Goal: Task Accomplishment & Management: Use online tool/utility

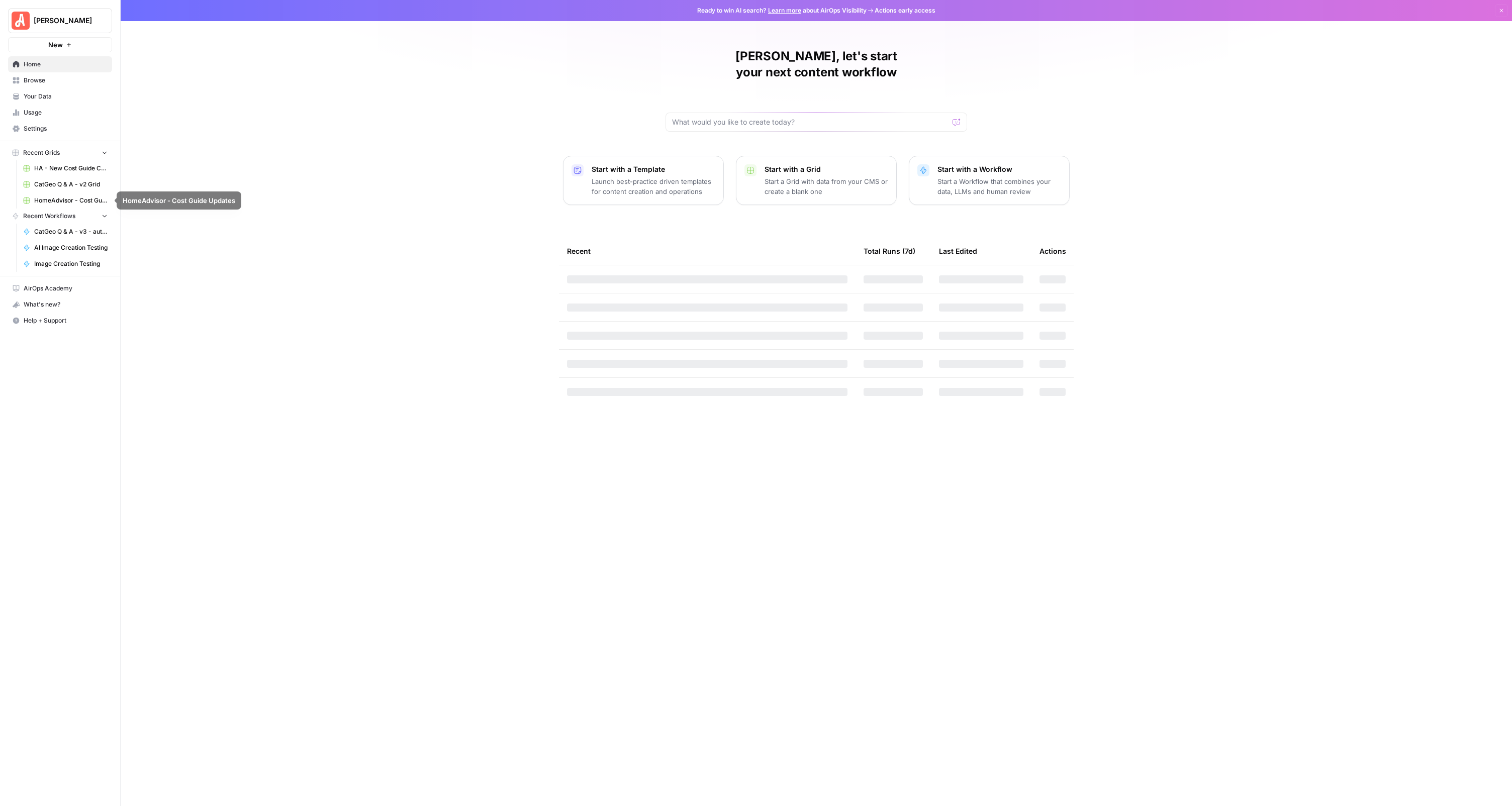
click at [82, 167] on span "HA - New Cost Guide Creation Grid" at bounding box center [71, 169] width 73 height 9
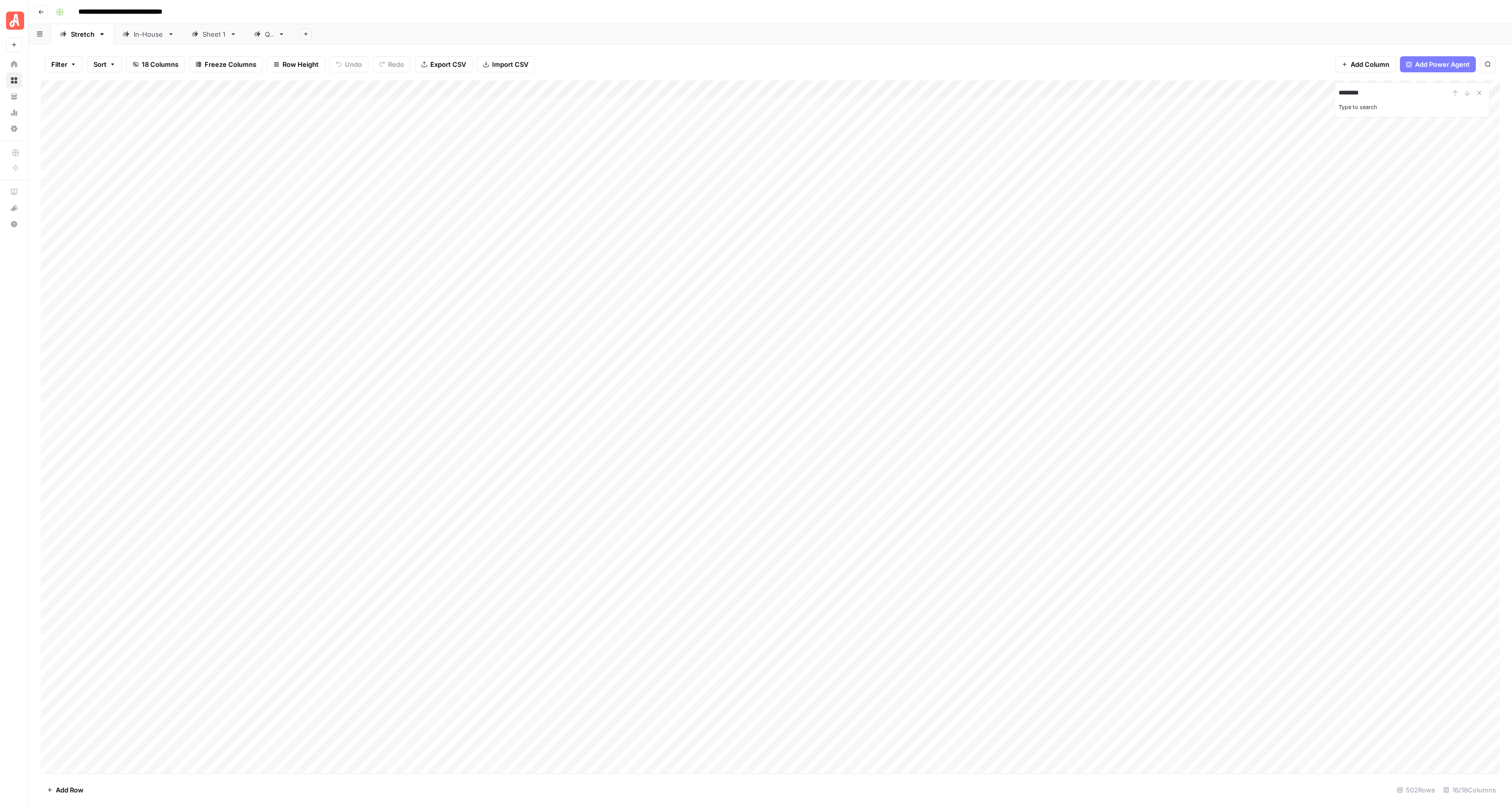
type input "*********"
click at [1148, 38] on div "Add Sheet" at bounding box center [902, 34] width 1218 height 20
type input "**********"
click at [1456, 92] on icon "Previous Result" at bounding box center [1455, 93] width 4 height 5
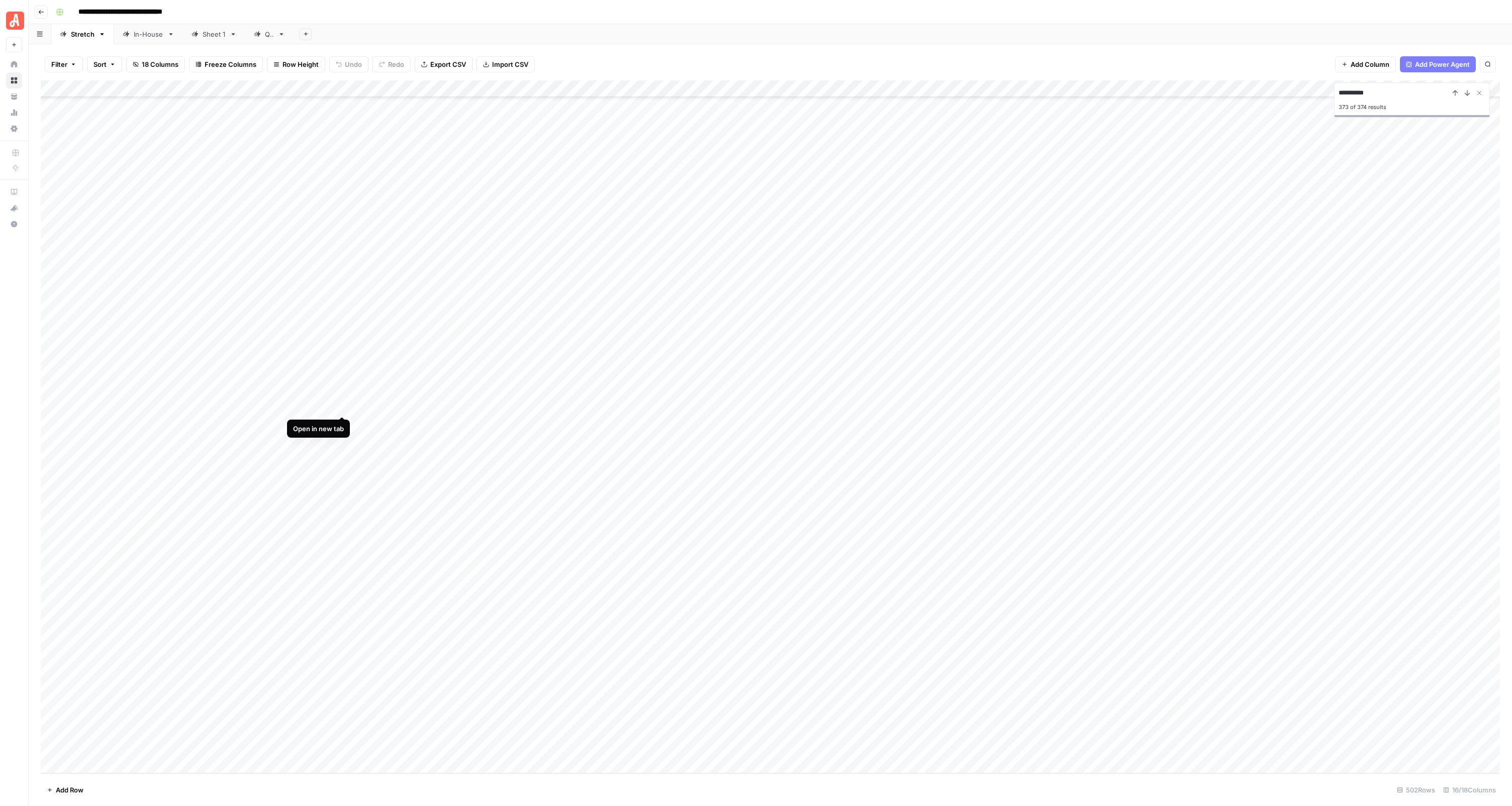
click at [342, 408] on div "Add Column" at bounding box center [770, 427] width 1459 height 693
click at [468, 492] on div "Add Column" at bounding box center [770, 427] width 1459 height 693
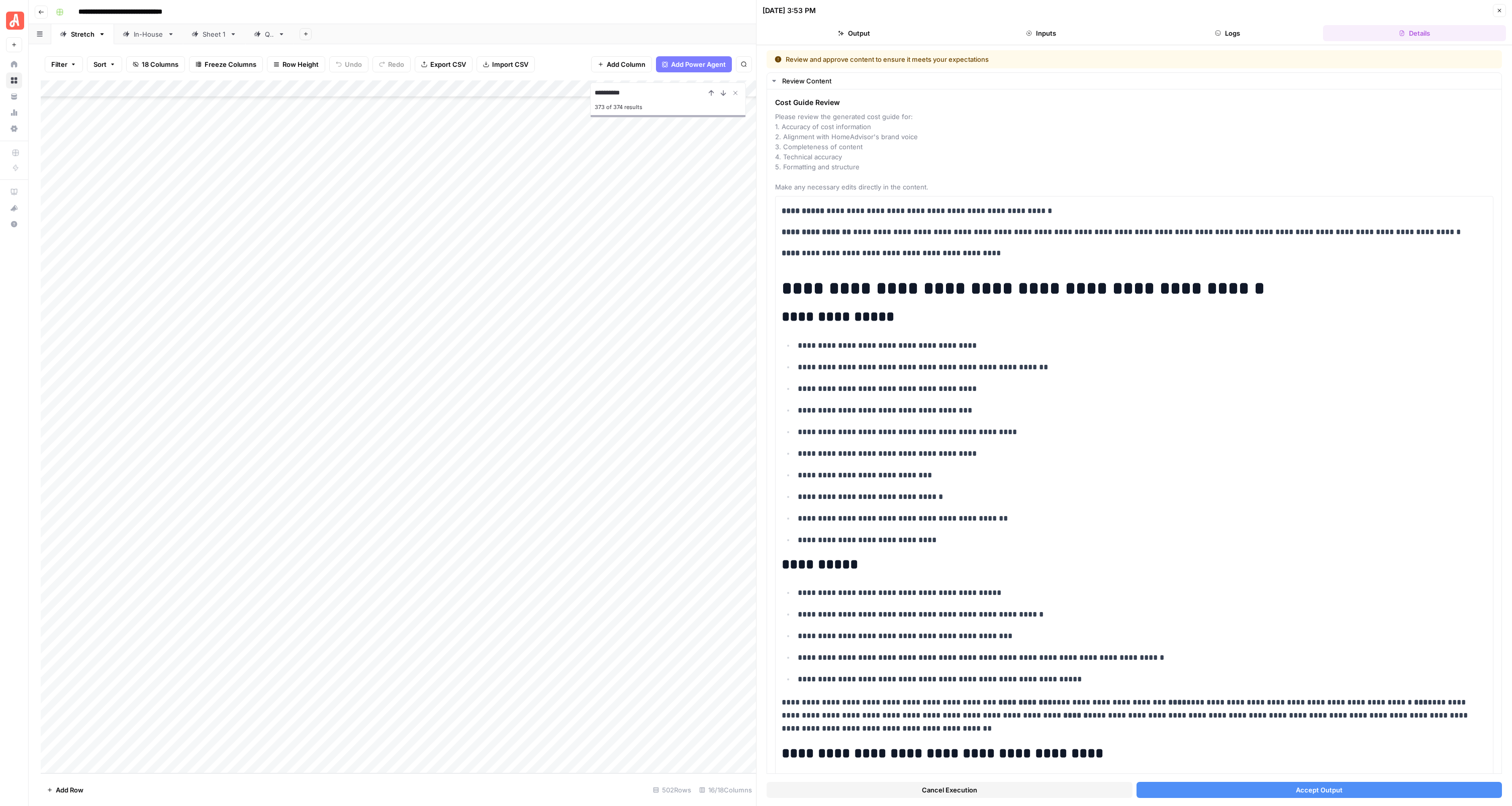
click at [992, 32] on button "Inputs" at bounding box center [1041, 33] width 183 height 16
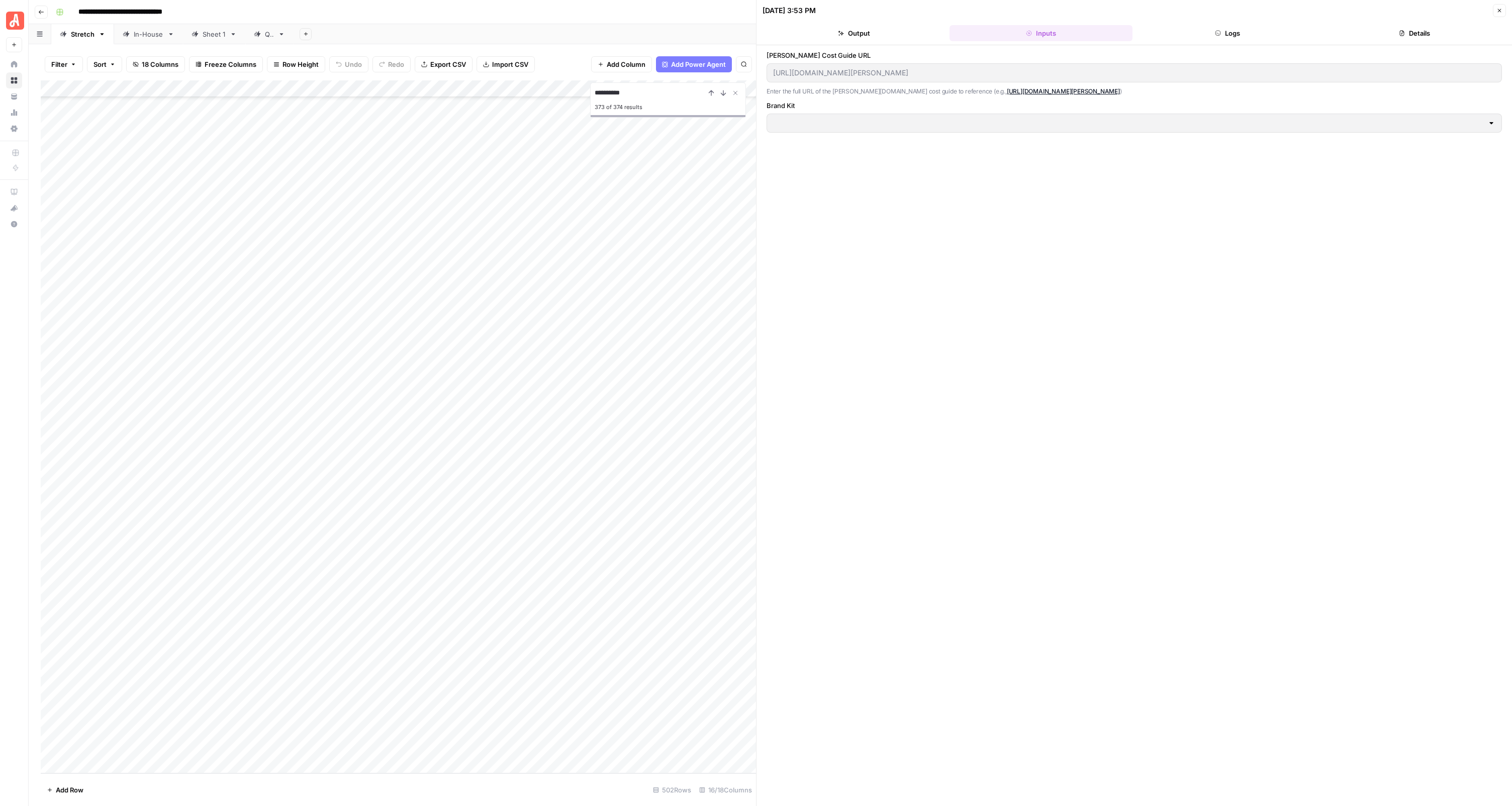
type input "HomeAdvisor"
click at [870, 32] on button "Output" at bounding box center [854, 33] width 183 height 16
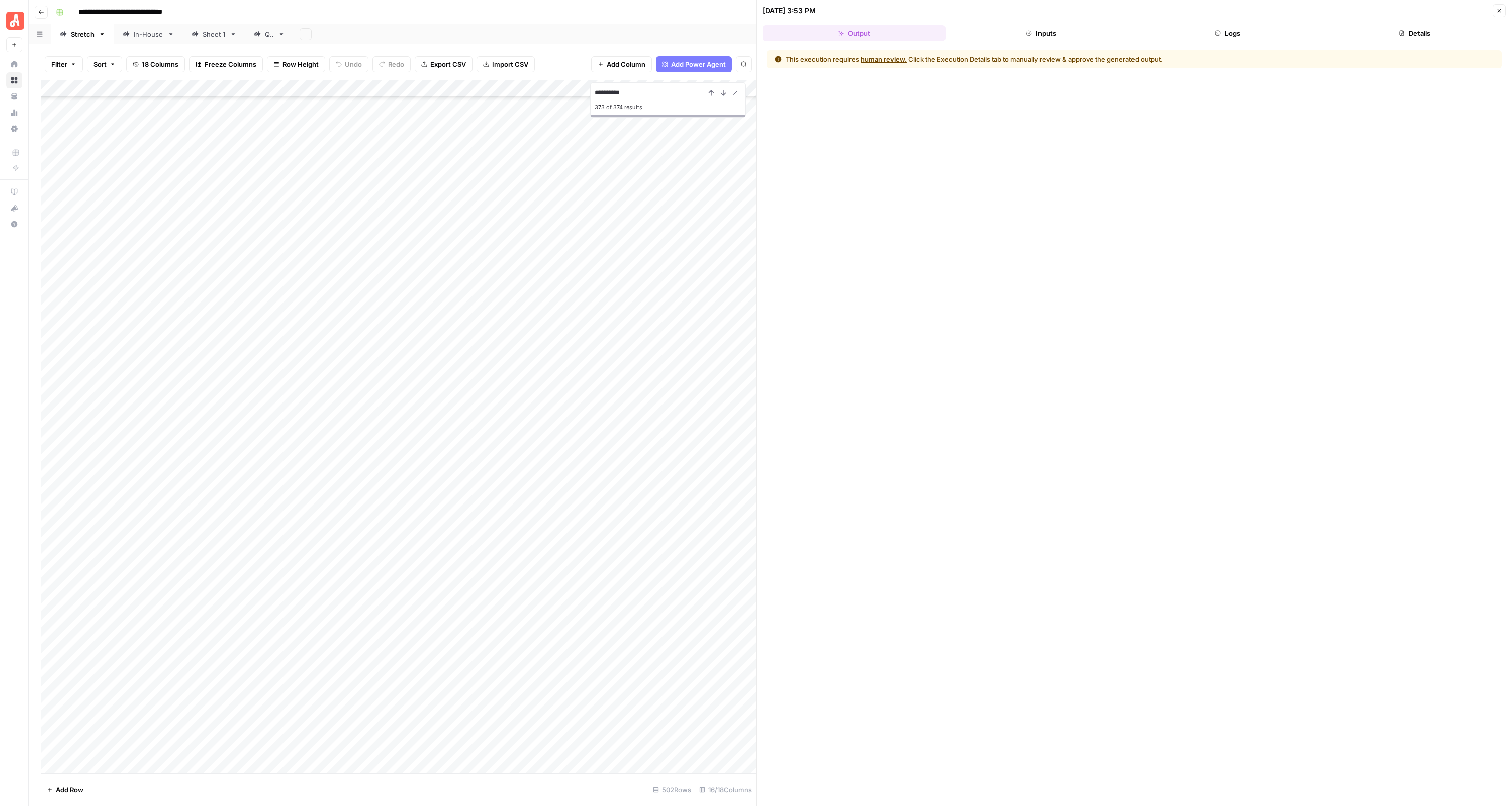
click at [1124, 41] on header "[DATE] 3:53 PM Close Output Inputs Logs Details" at bounding box center [1134, 22] width 755 height 45
click at [1107, 39] on button "Inputs" at bounding box center [1041, 33] width 183 height 16
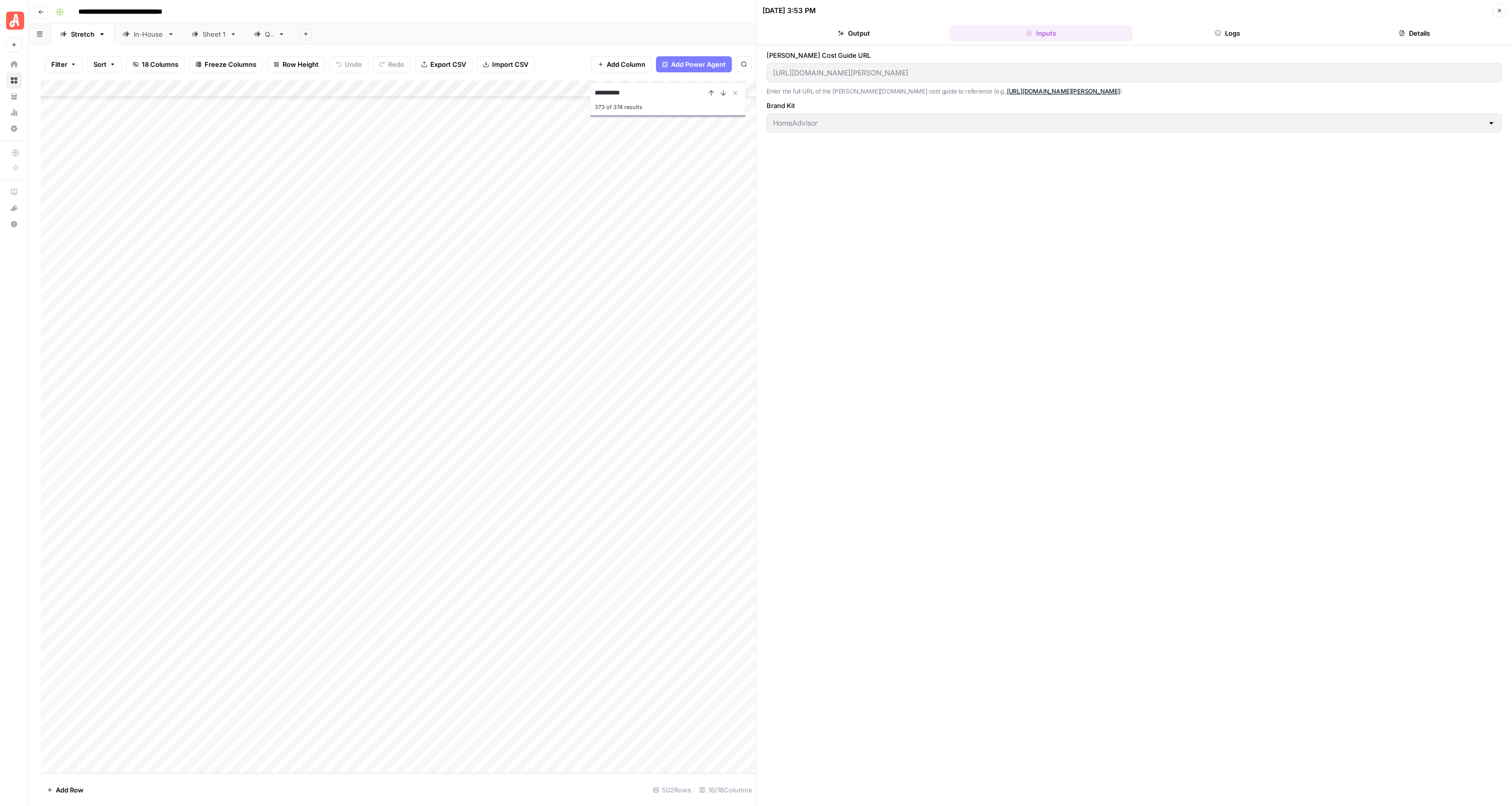
click at [1189, 31] on button "Logs" at bounding box center [1228, 33] width 183 height 16
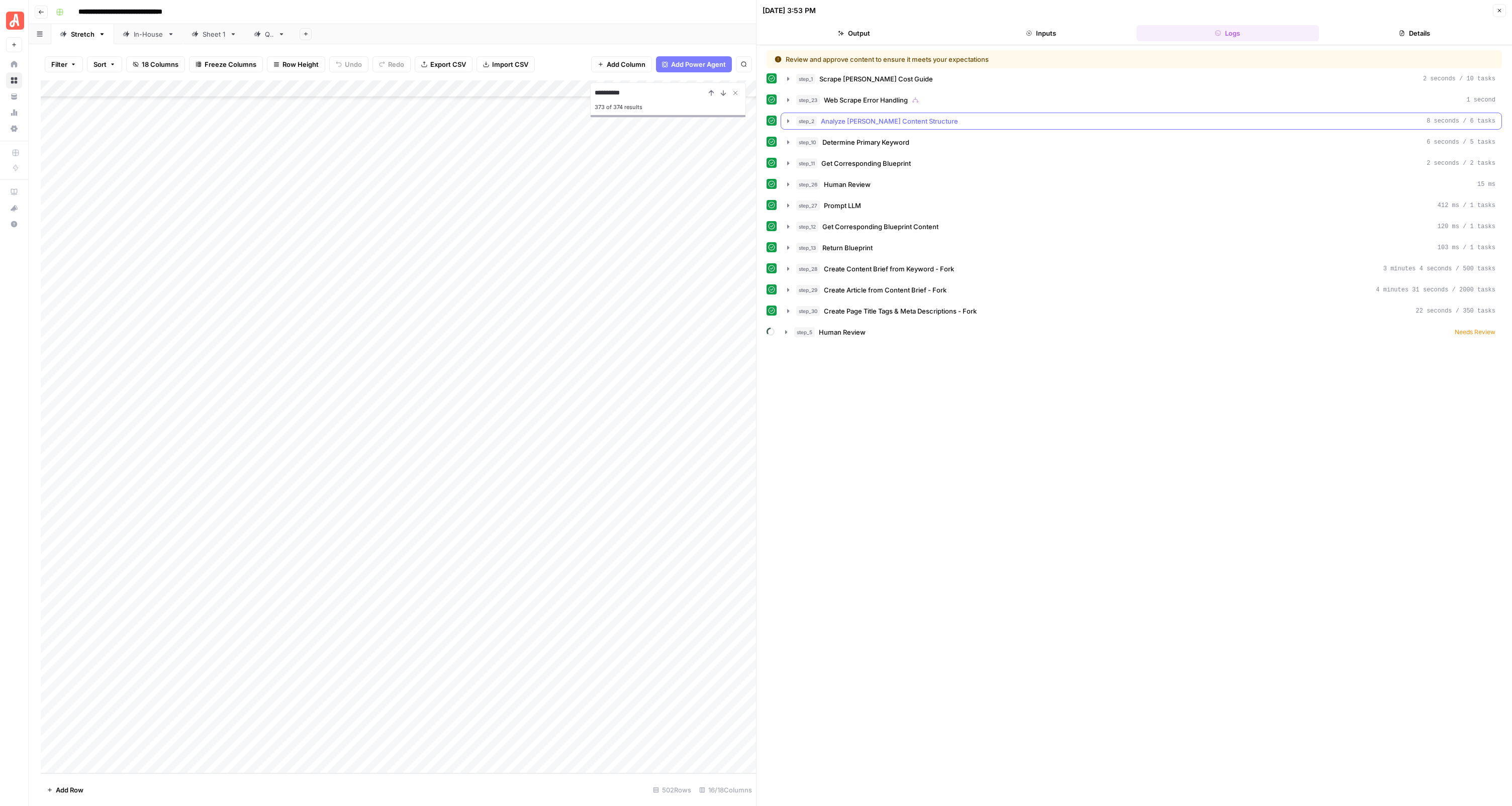
click at [862, 125] on span "Analyze [PERSON_NAME] Content Structure" at bounding box center [889, 122] width 137 height 10
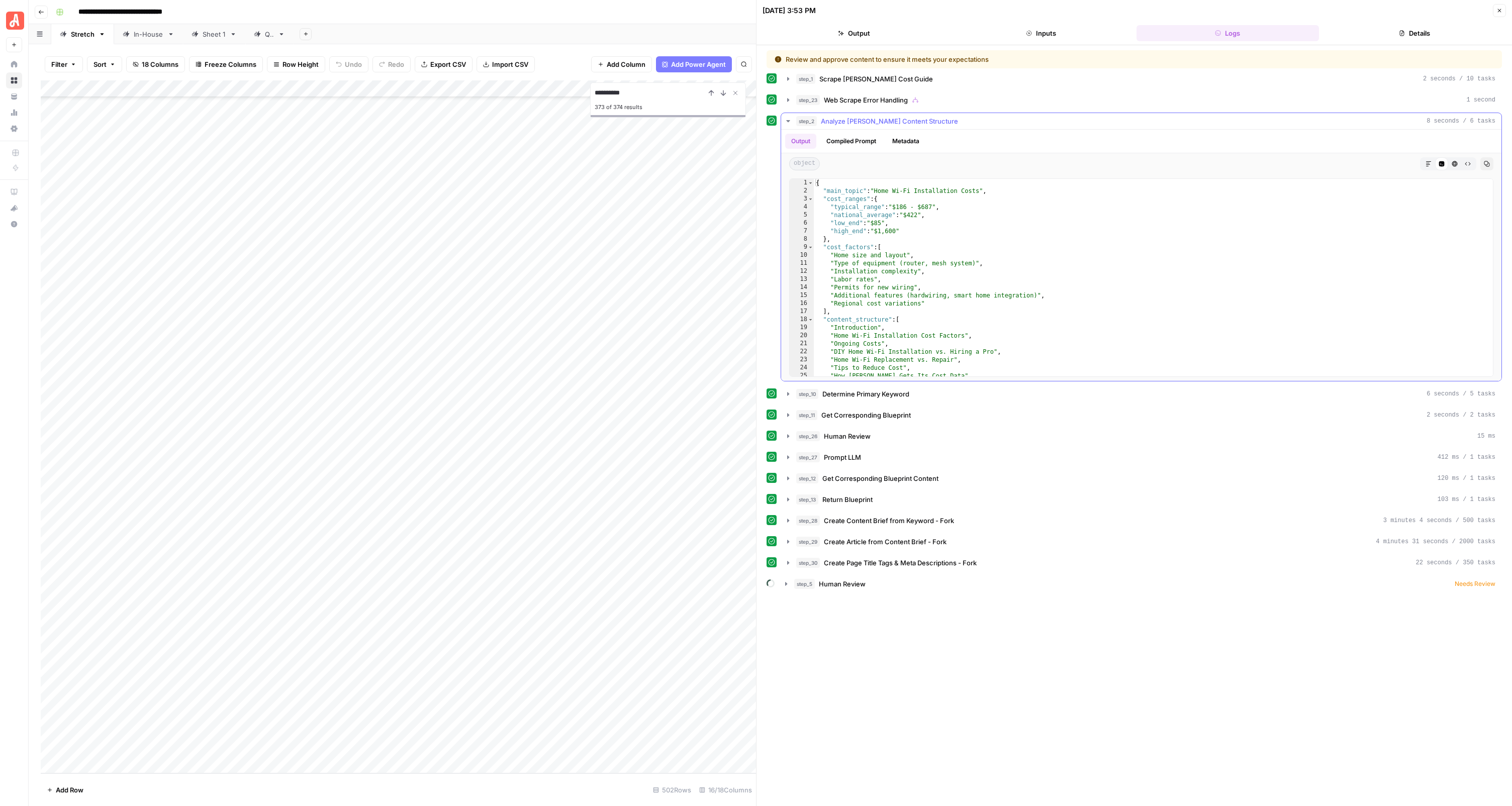
click at [862, 125] on span "Analyze [PERSON_NAME] Content Structure" at bounding box center [889, 122] width 137 height 10
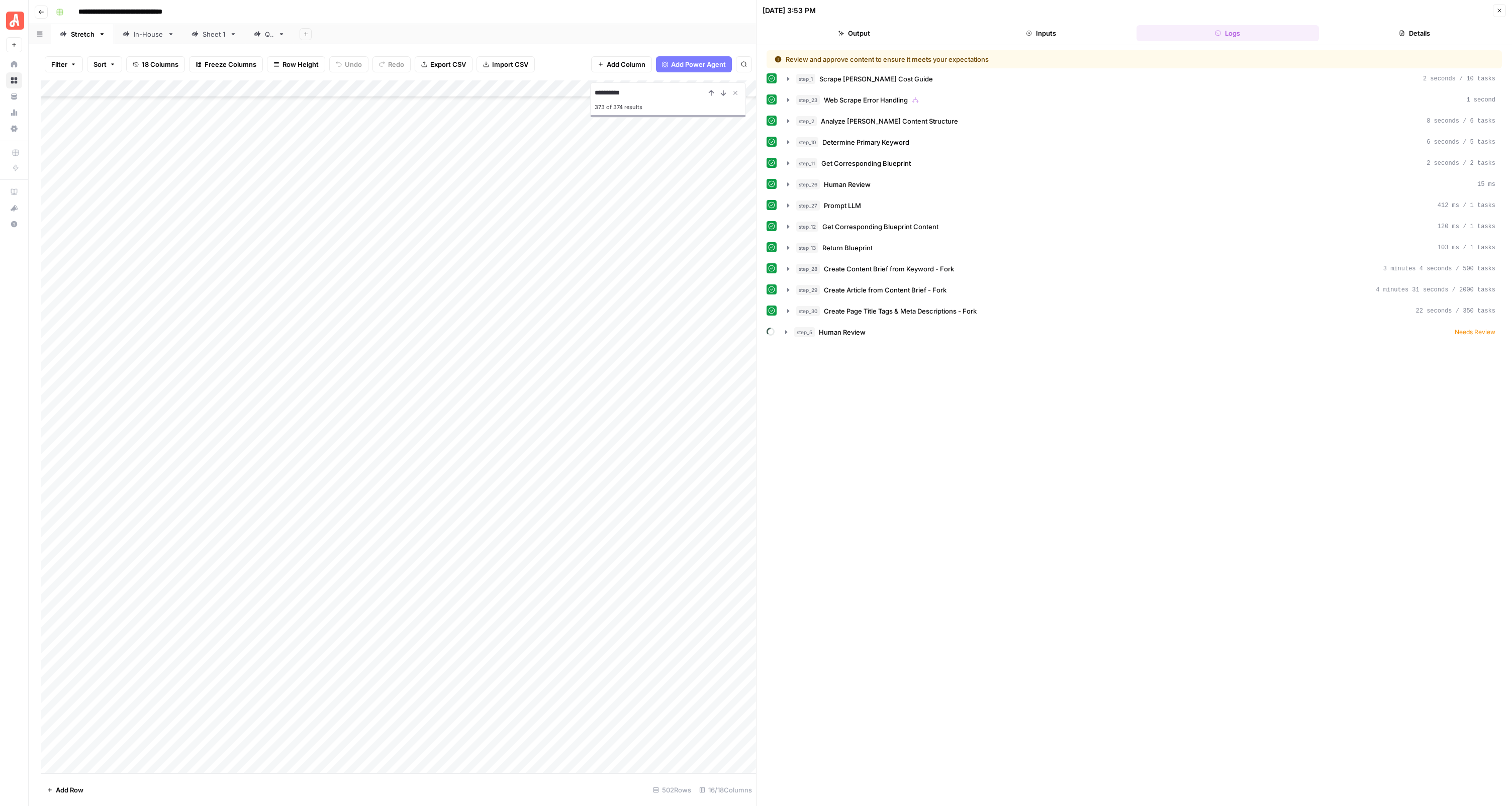
click at [850, 152] on div "step_1 Scrape [PERSON_NAME] Cost Guide 2 seconds / 10 tasks step_23 Web Scrape …" at bounding box center [1134, 205] width 735 height 270
click at [843, 163] on span "Get Corresponding Blueprint" at bounding box center [866, 163] width 90 height 10
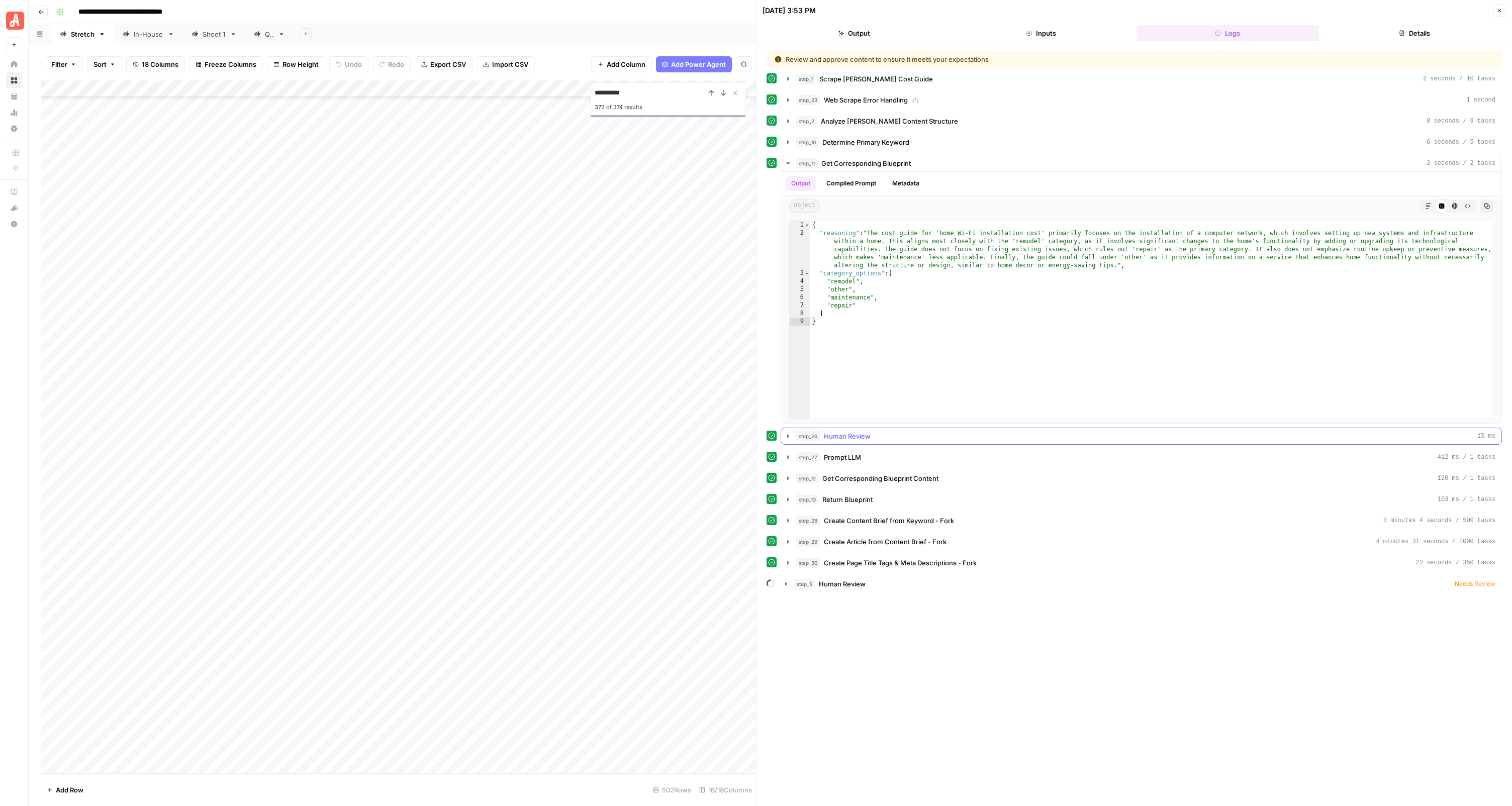
click at [880, 434] on div "step_26 Human Review 15 ms" at bounding box center [1145, 436] width 699 height 10
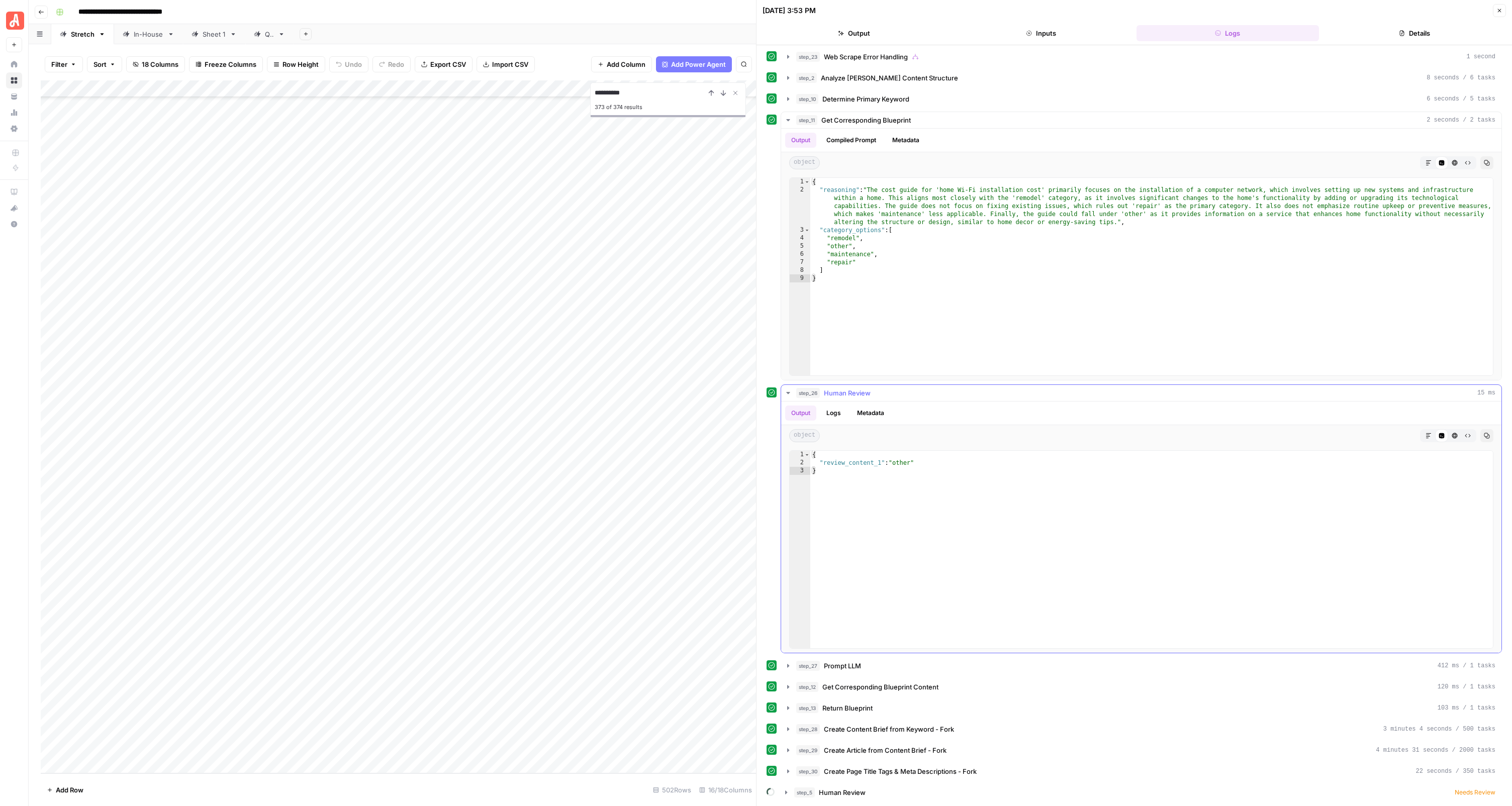
scroll to position [43, 0]
click at [461, 501] on div "Add Column" at bounding box center [398, 427] width 715 height 693
click at [470, 508] on div "Add Column" at bounding box center [398, 427] width 715 height 693
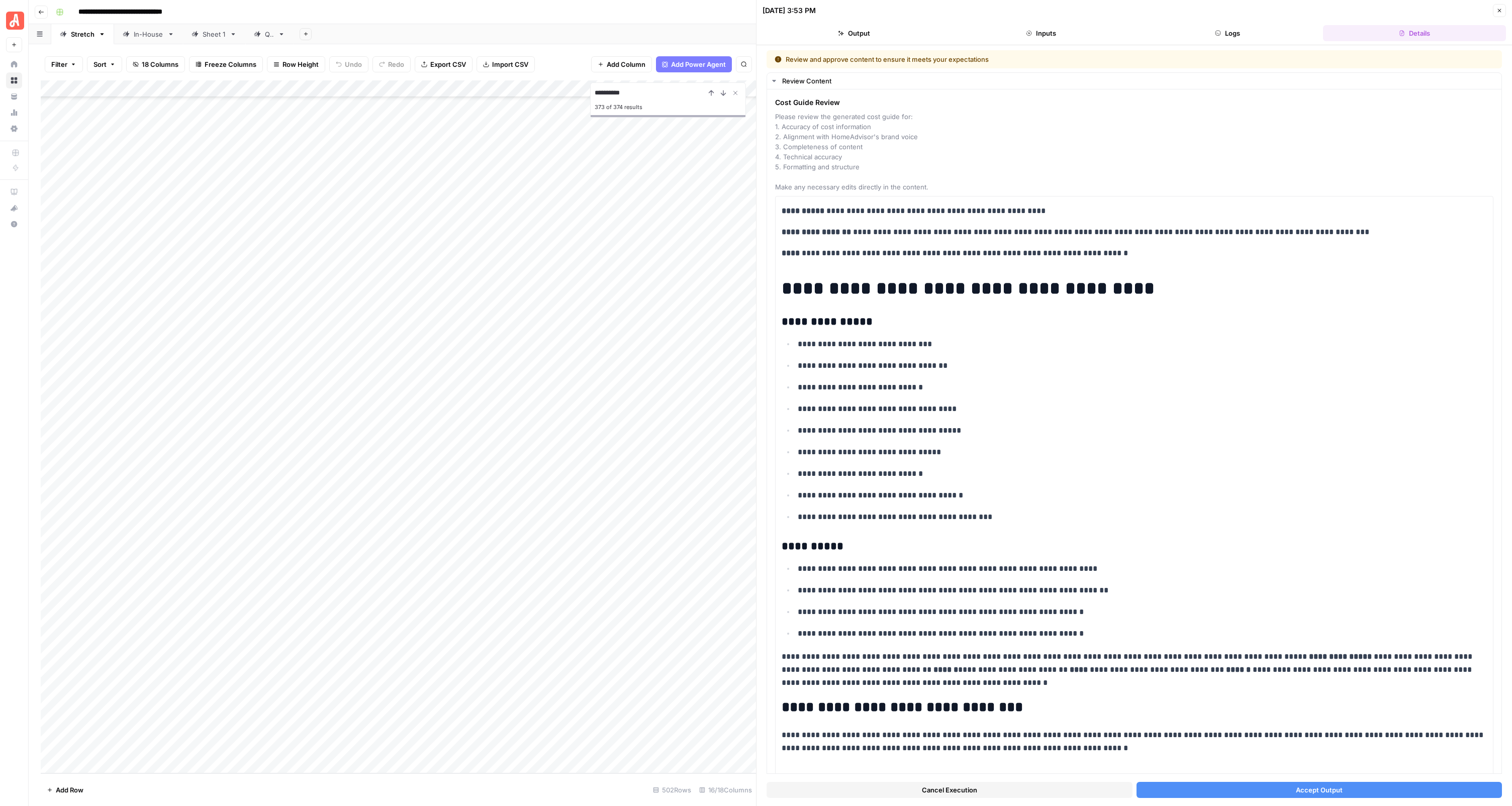
click at [1014, 45] on div "**********" at bounding box center [1134, 426] width 755 height 761
click at [1015, 39] on button "Inputs" at bounding box center [1041, 33] width 183 height 16
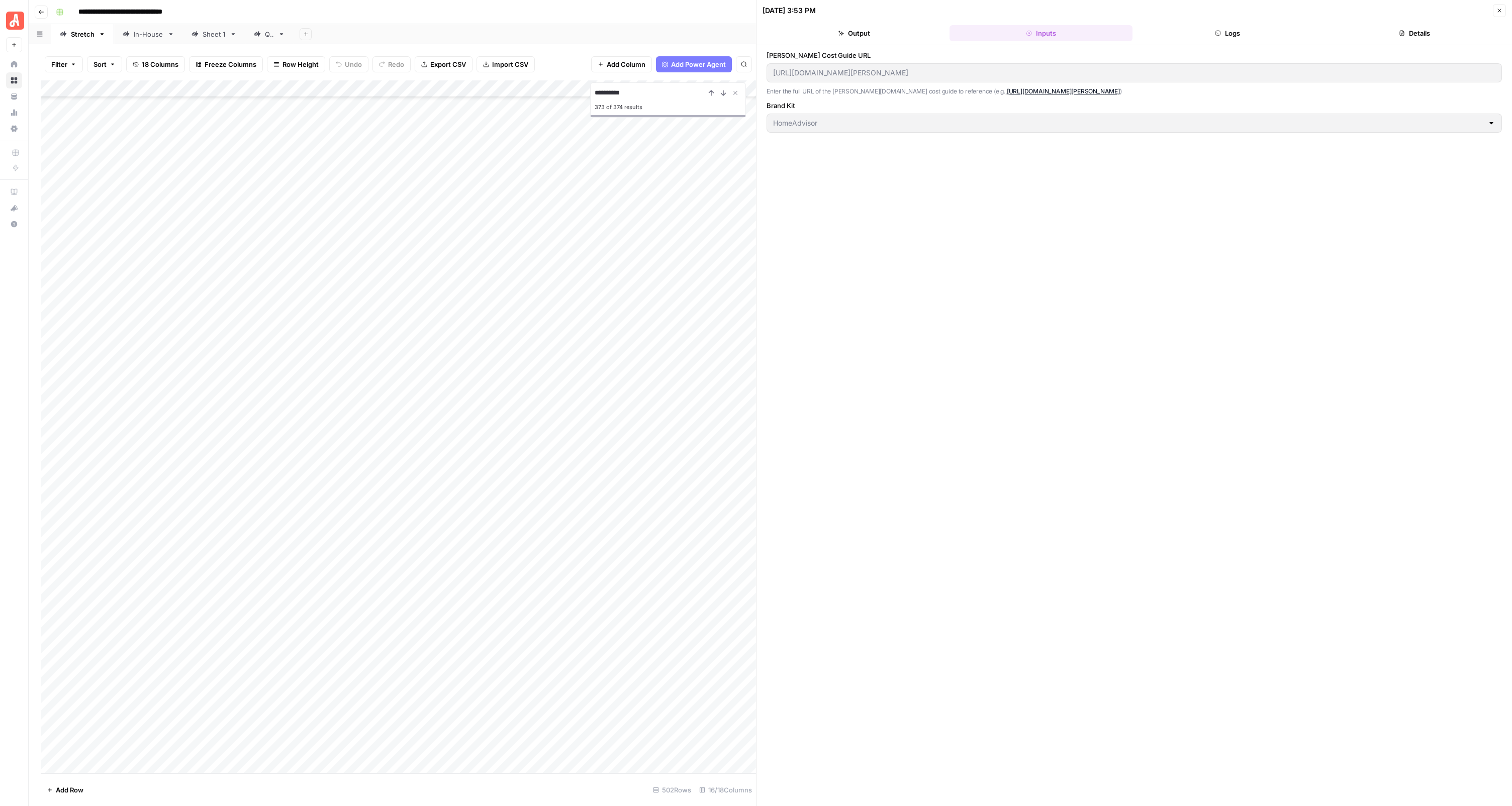
click at [873, 49] on div "[PERSON_NAME] Cost Guide URL [URL][DOMAIN_NAME][PERSON_NAME] Enter the full URL…" at bounding box center [1134, 426] width 755 height 761
click at [873, 45] on header "[DATE] 3:53 PM Close Output Inputs Logs Details" at bounding box center [1134, 22] width 755 height 45
click at [878, 35] on button "Output" at bounding box center [854, 33] width 183 height 16
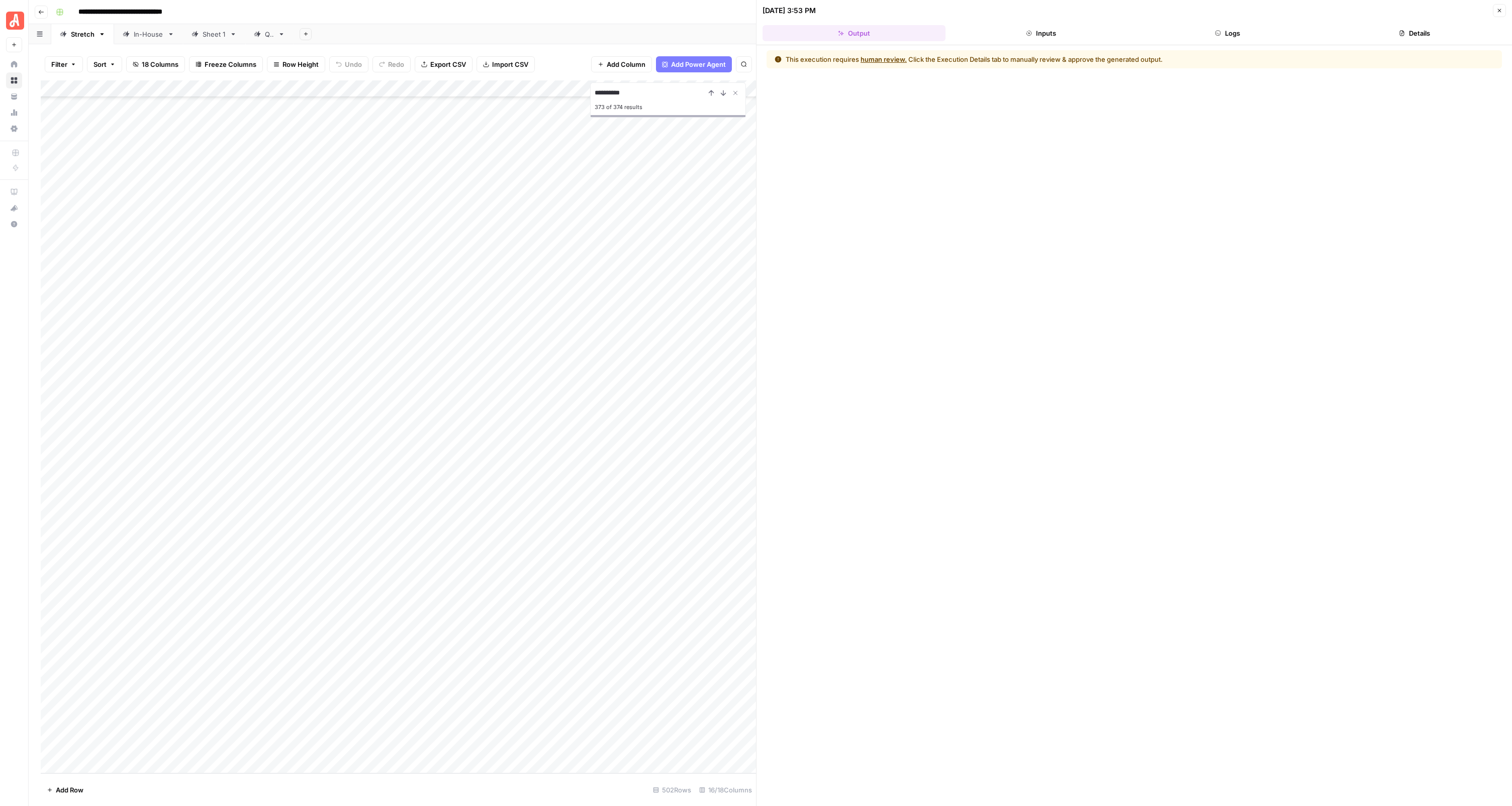
click at [1258, 37] on button "Logs" at bounding box center [1228, 33] width 183 height 16
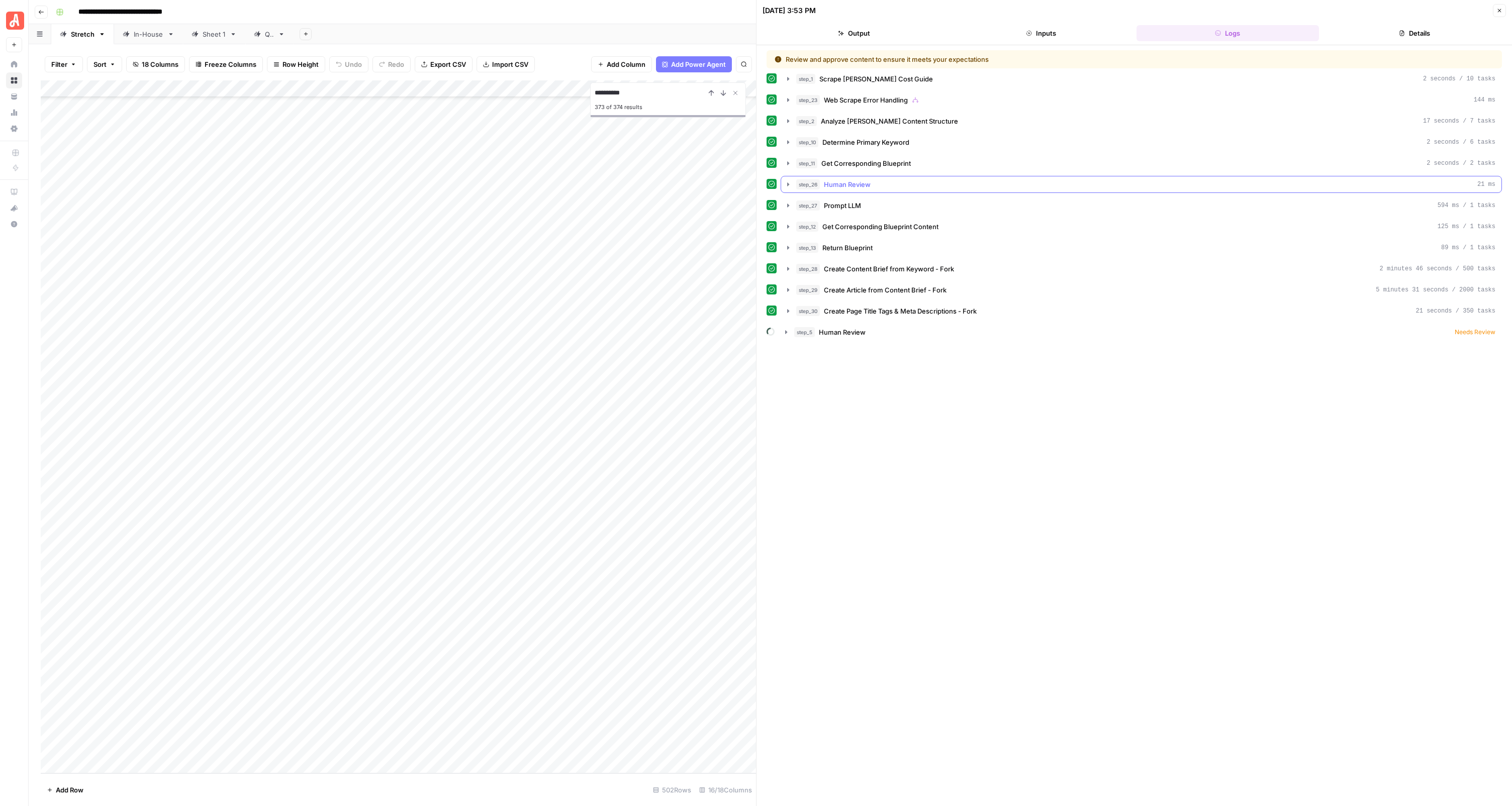
click at [861, 184] on span "Human Review" at bounding box center [847, 184] width 46 height 10
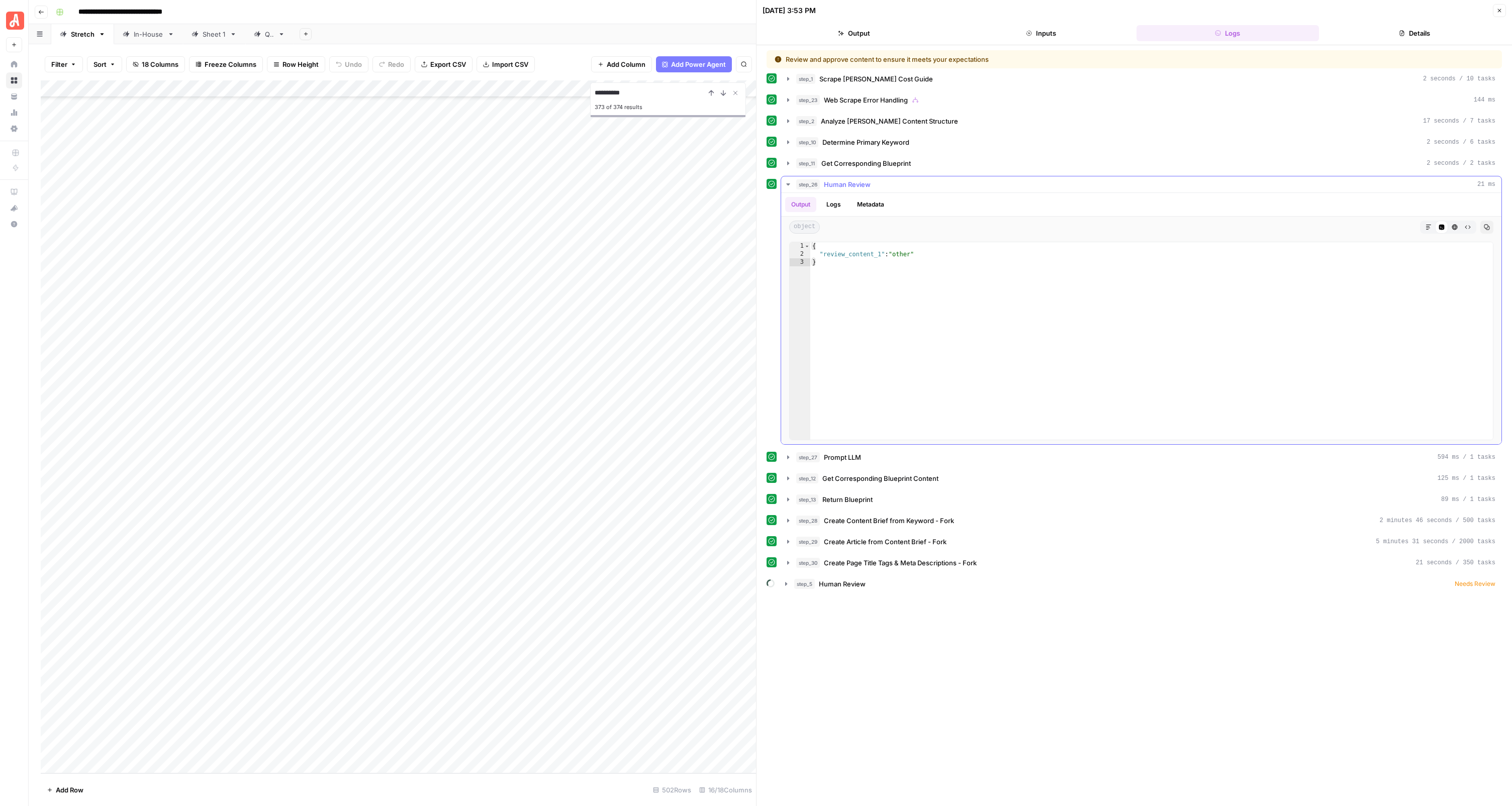
click at [861, 184] on span "Human Review" at bounding box center [847, 184] width 46 height 10
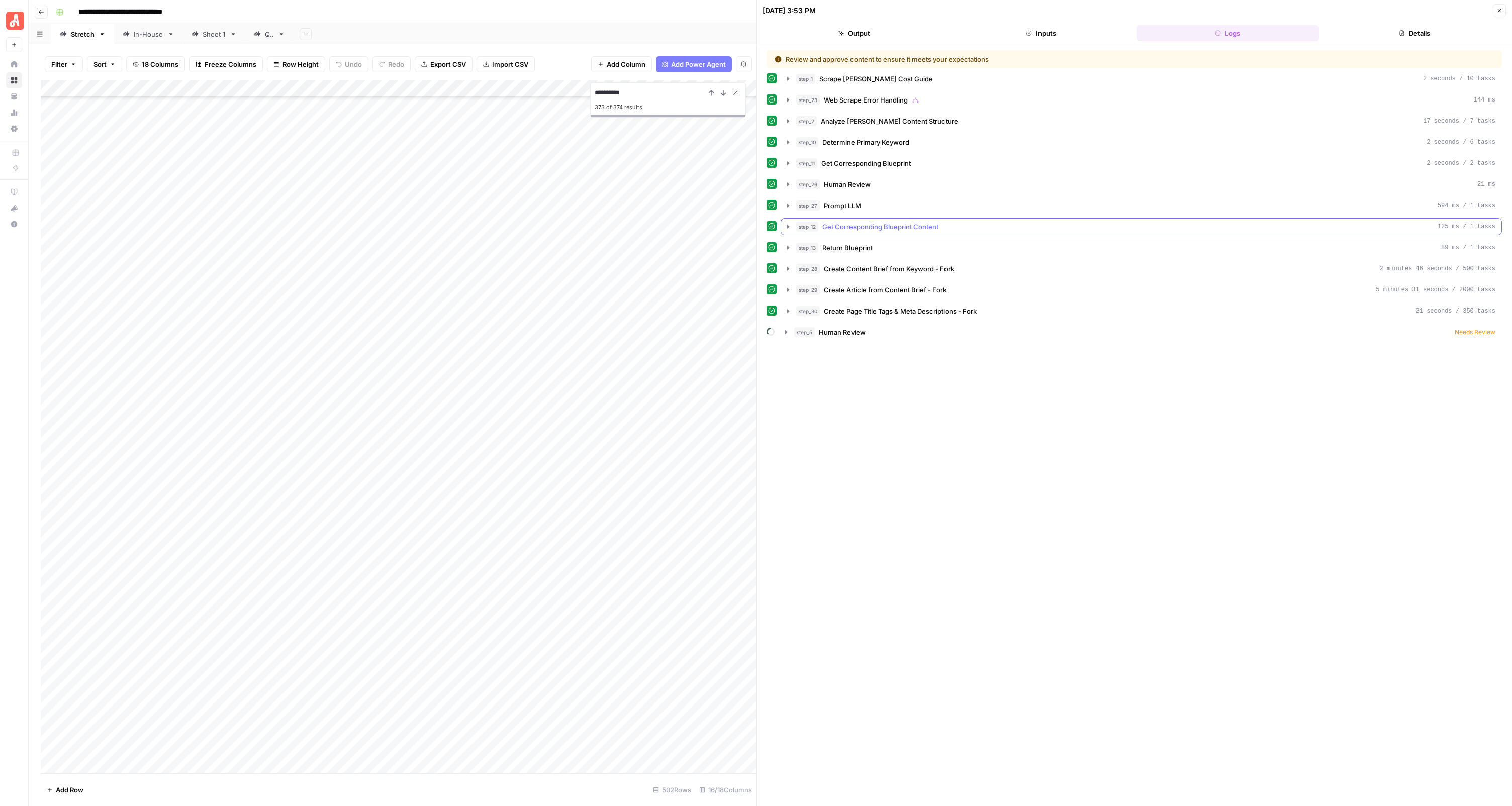
click at [858, 230] on span "Get Corresponding Blueprint Content" at bounding box center [880, 226] width 116 height 10
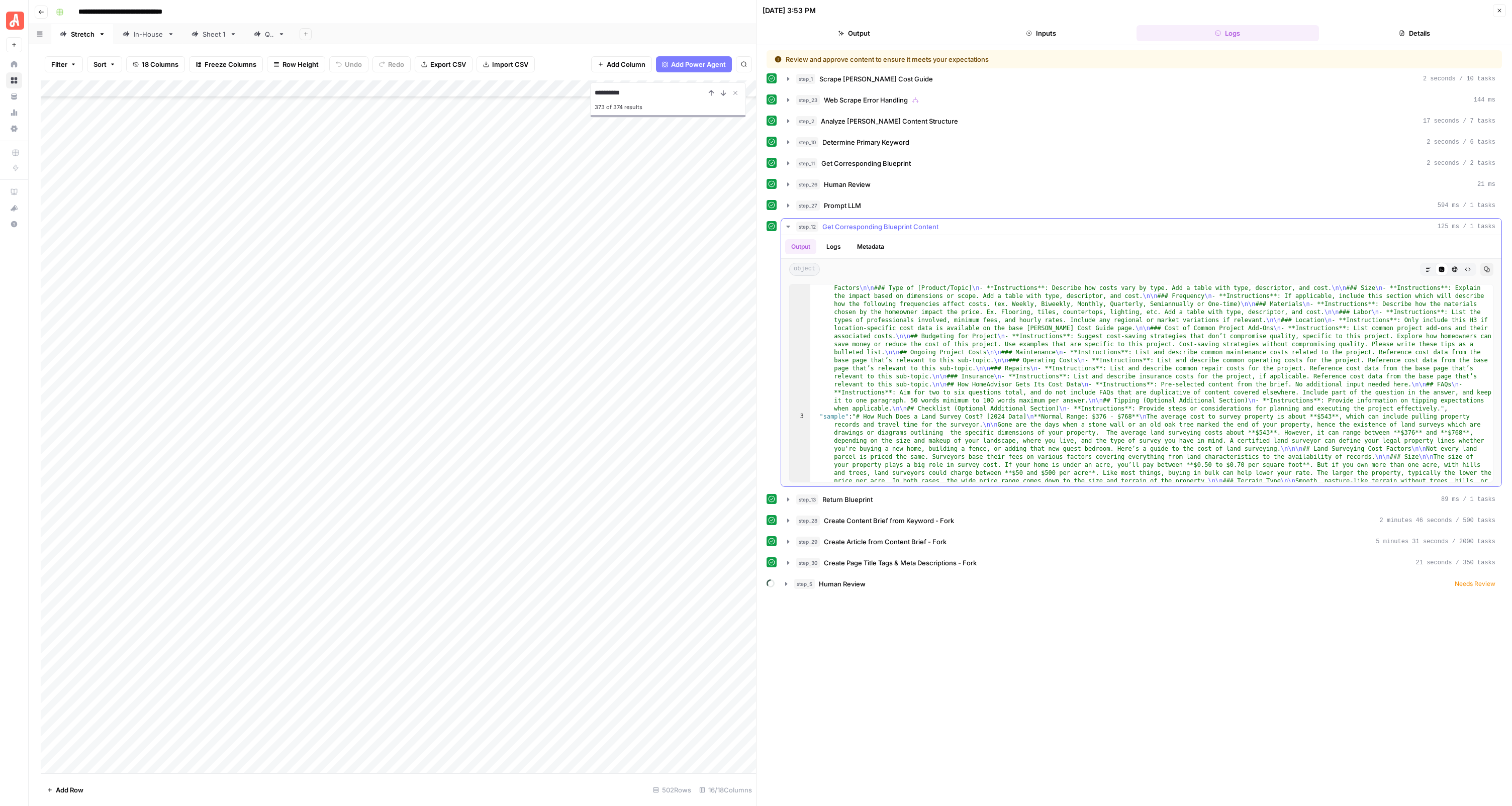
scroll to position [126, 0]
click at [887, 228] on span "Get Corresponding Blueprint Content" at bounding box center [880, 226] width 116 height 10
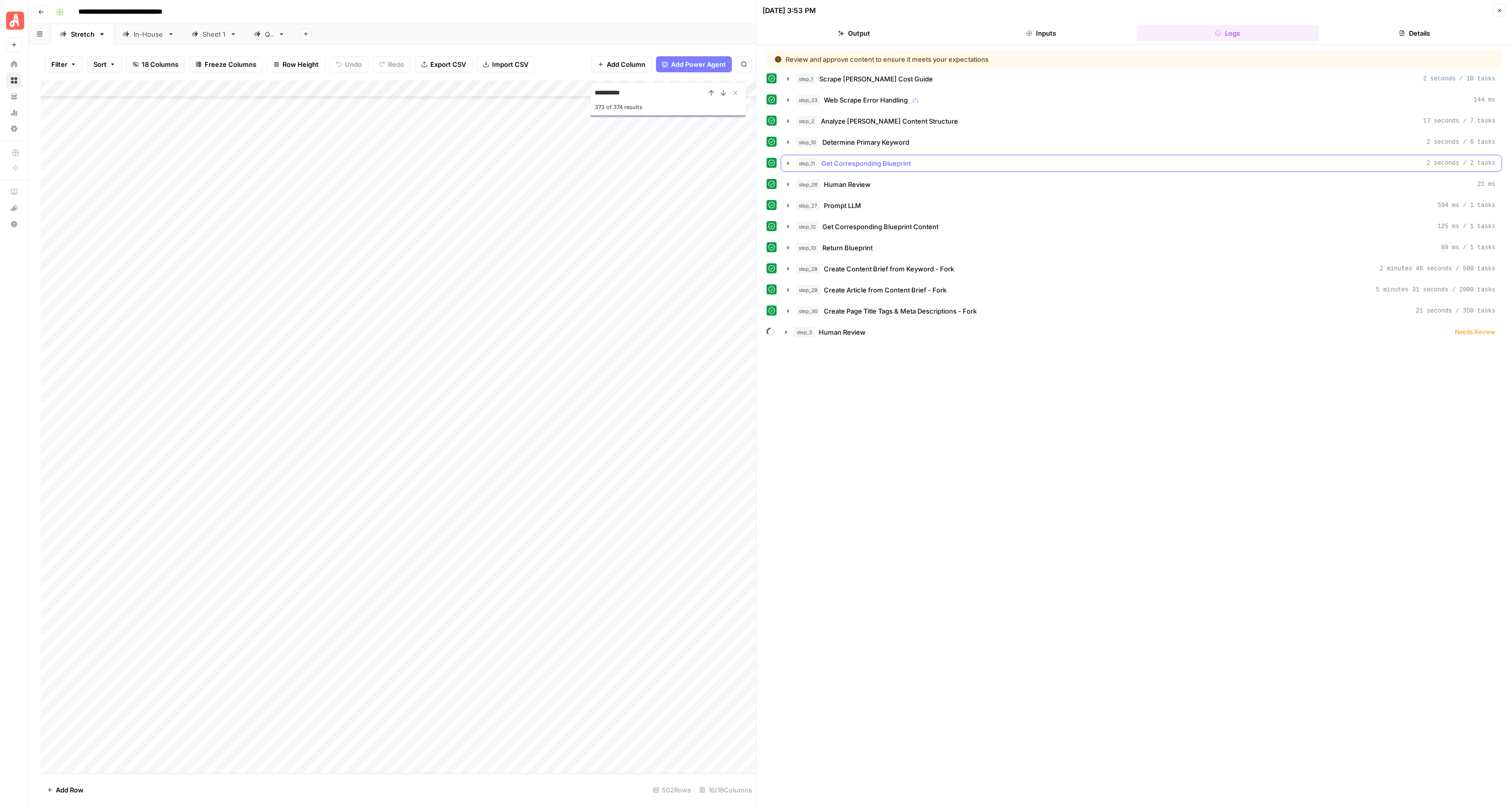
click at [864, 161] on span "Get Corresponding Blueprint" at bounding box center [866, 163] width 90 height 10
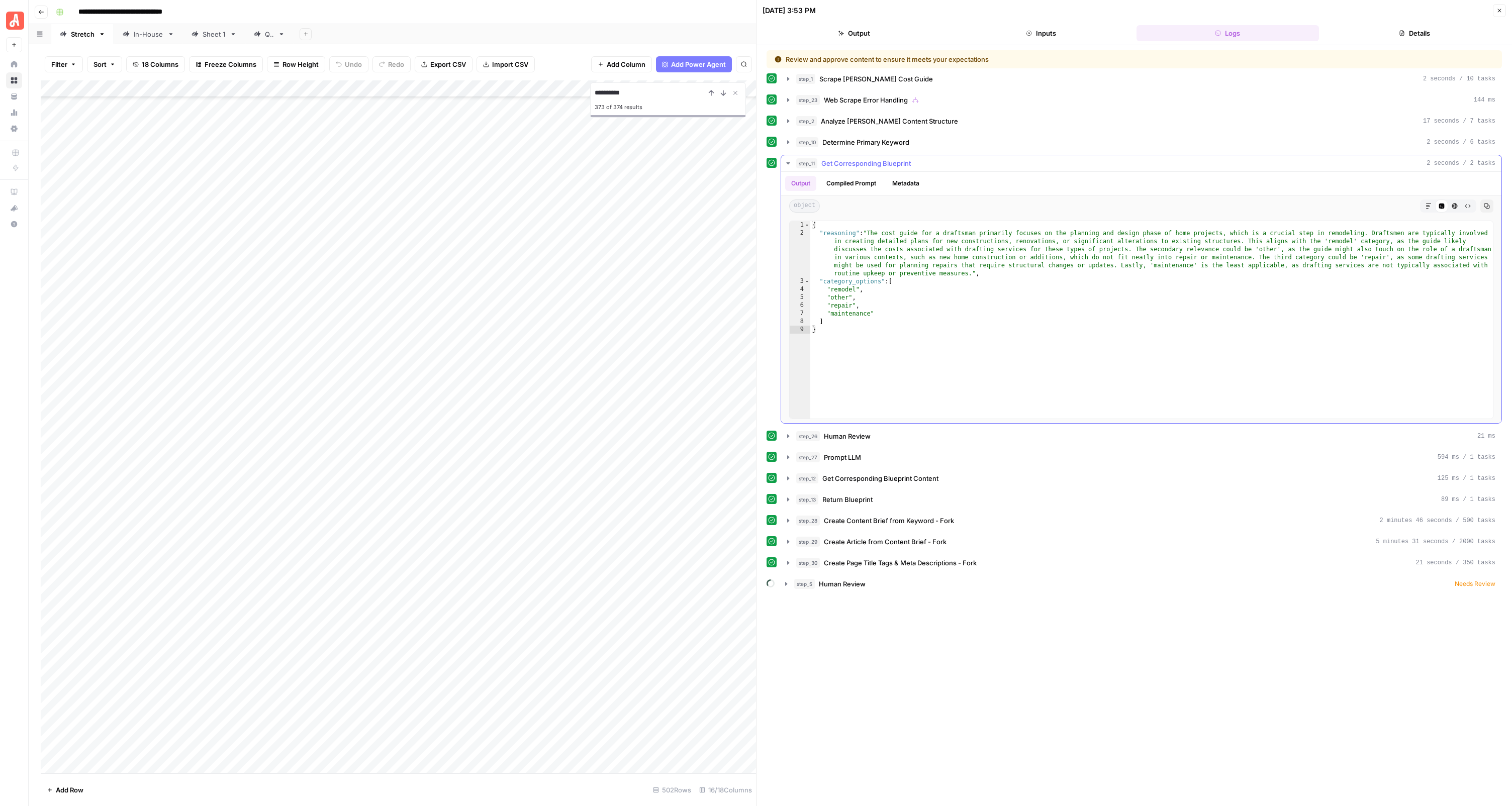
click at [864, 161] on span "Get Corresponding Blueprint" at bounding box center [866, 163] width 90 height 10
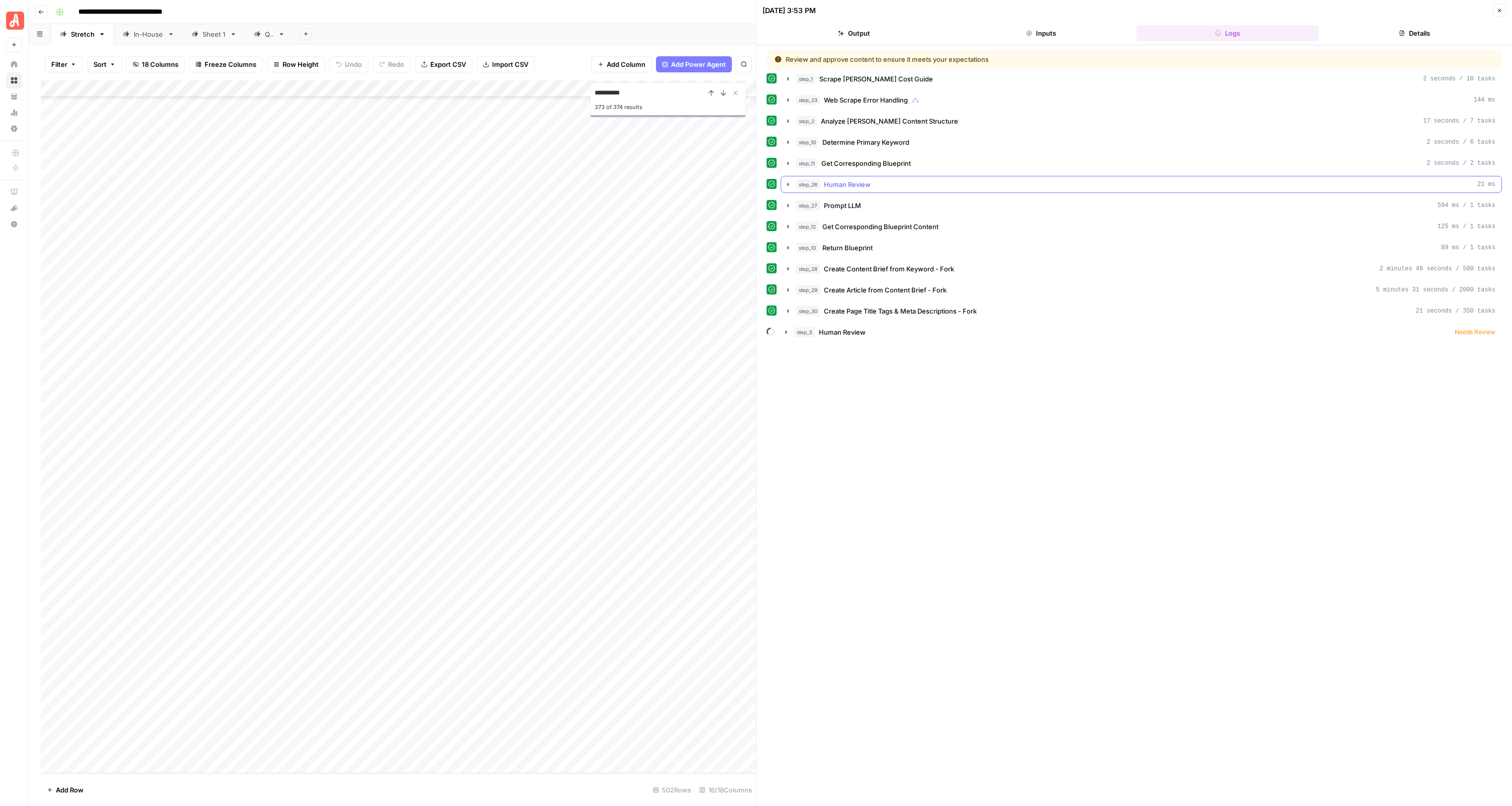
click at [849, 184] on span "Human Review" at bounding box center [847, 184] width 46 height 10
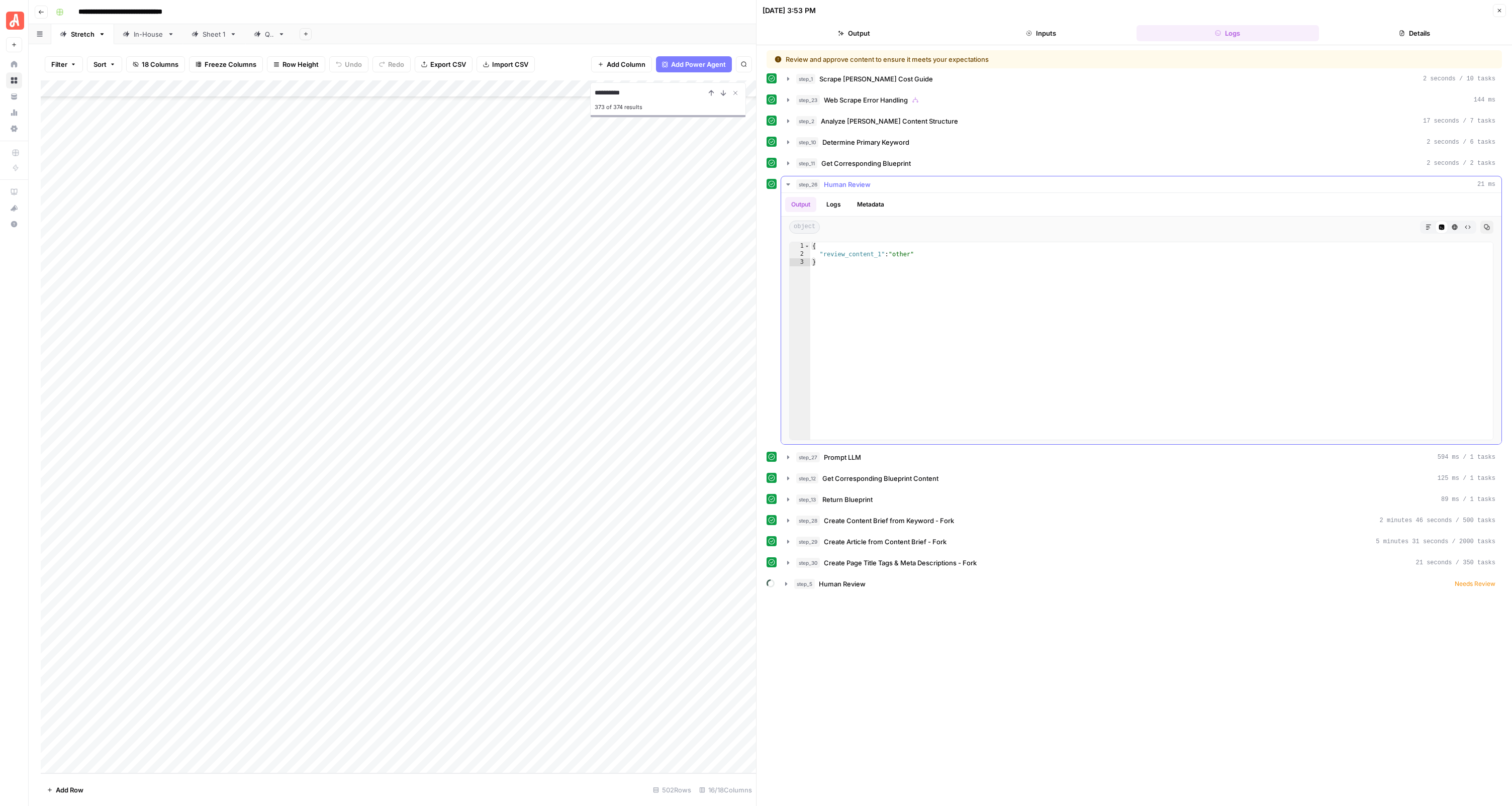
click at [849, 184] on span "Human Review" at bounding box center [847, 184] width 46 height 10
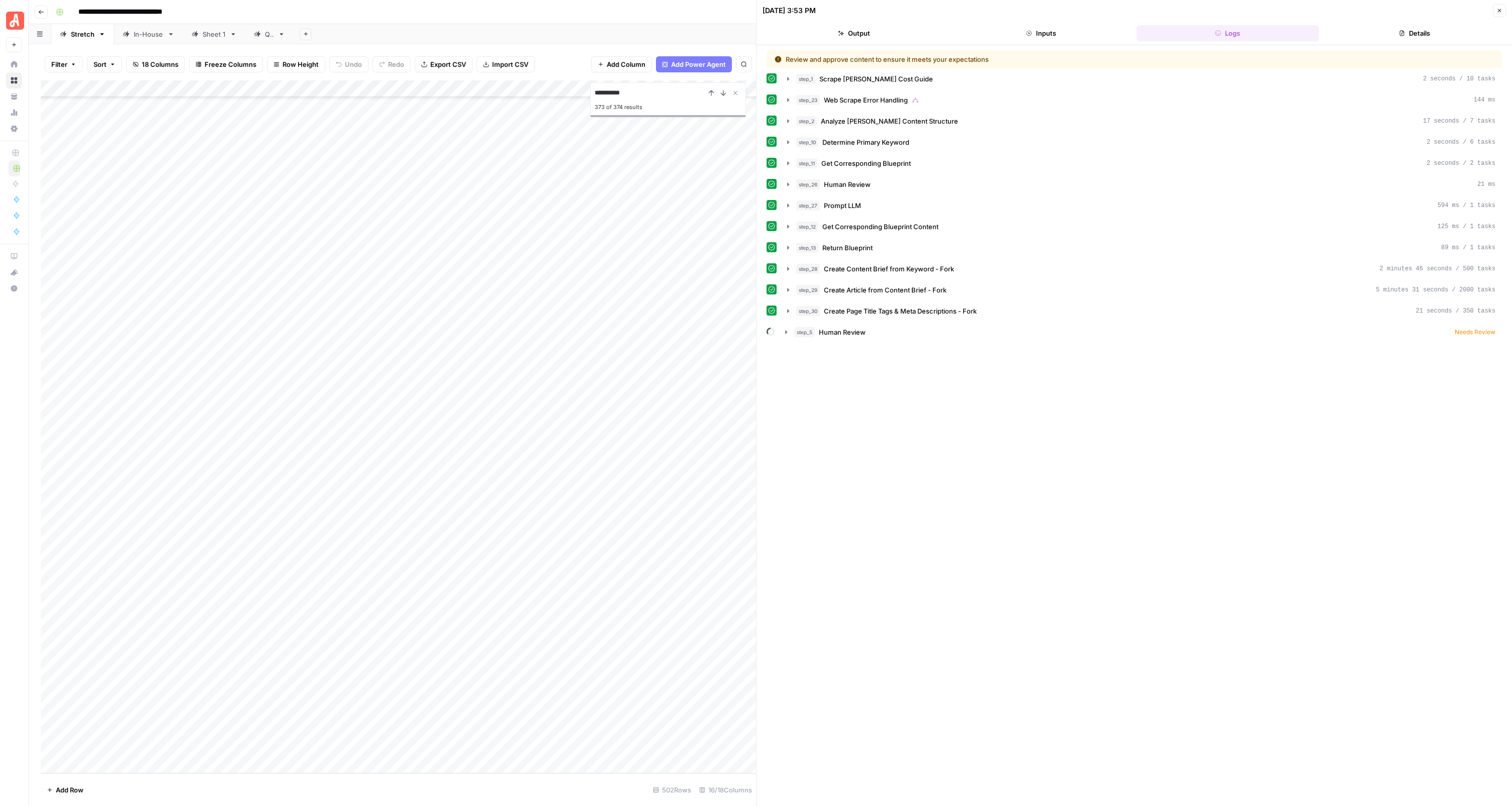
click at [339, 422] on div "Add Column" at bounding box center [398, 427] width 715 height 693
click at [394, 424] on div "Add Column" at bounding box center [398, 427] width 715 height 693
click at [433, 440] on div "Add Column" at bounding box center [398, 427] width 715 height 693
click at [415, 458] on div "Add Column" at bounding box center [398, 427] width 715 height 693
click at [399, 478] on div "Add Column" at bounding box center [398, 427] width 715 height 693
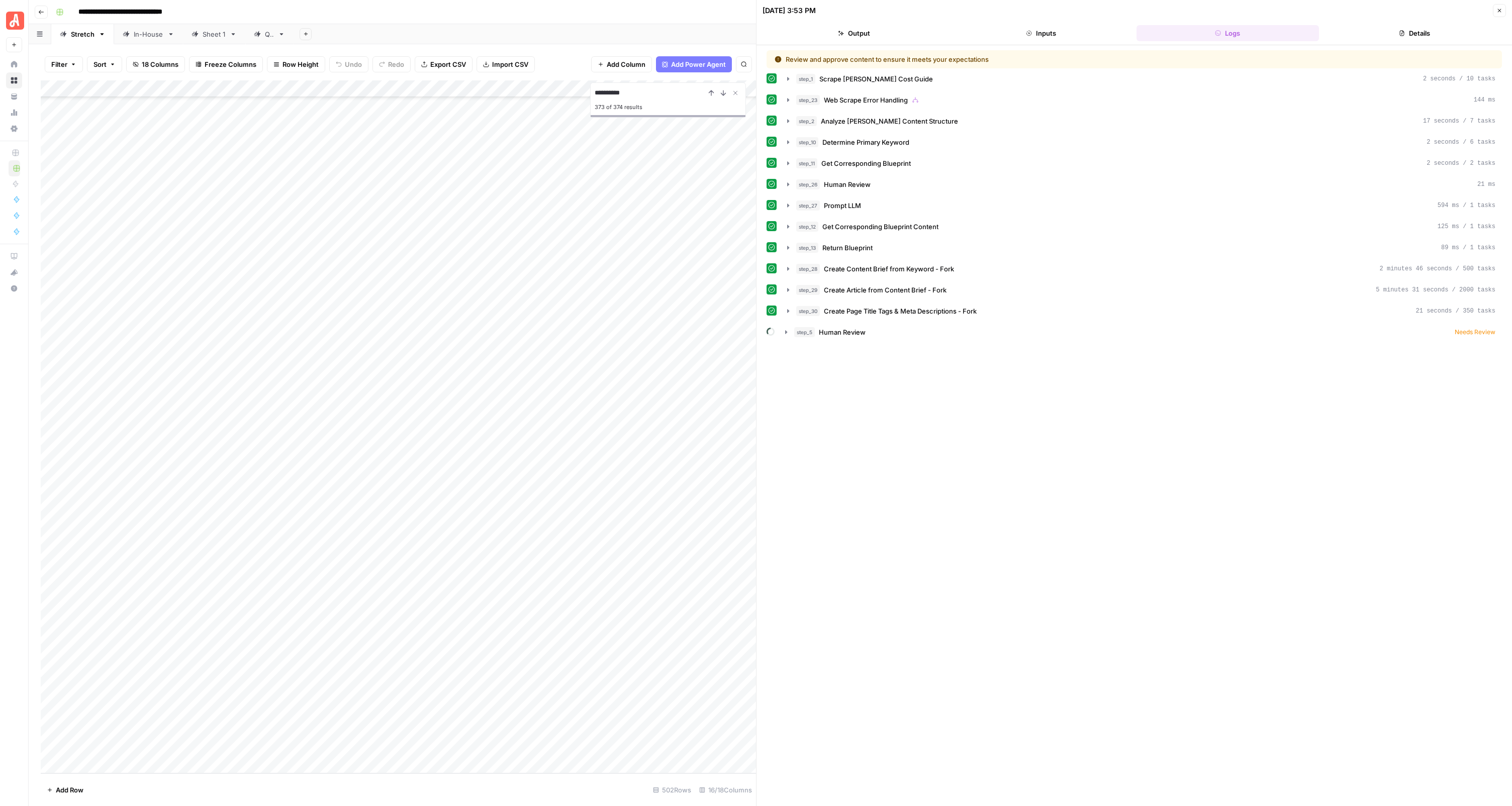
click at [1504, 11] on button "Close" at bounding box center [1499, 10] width 13 height 13
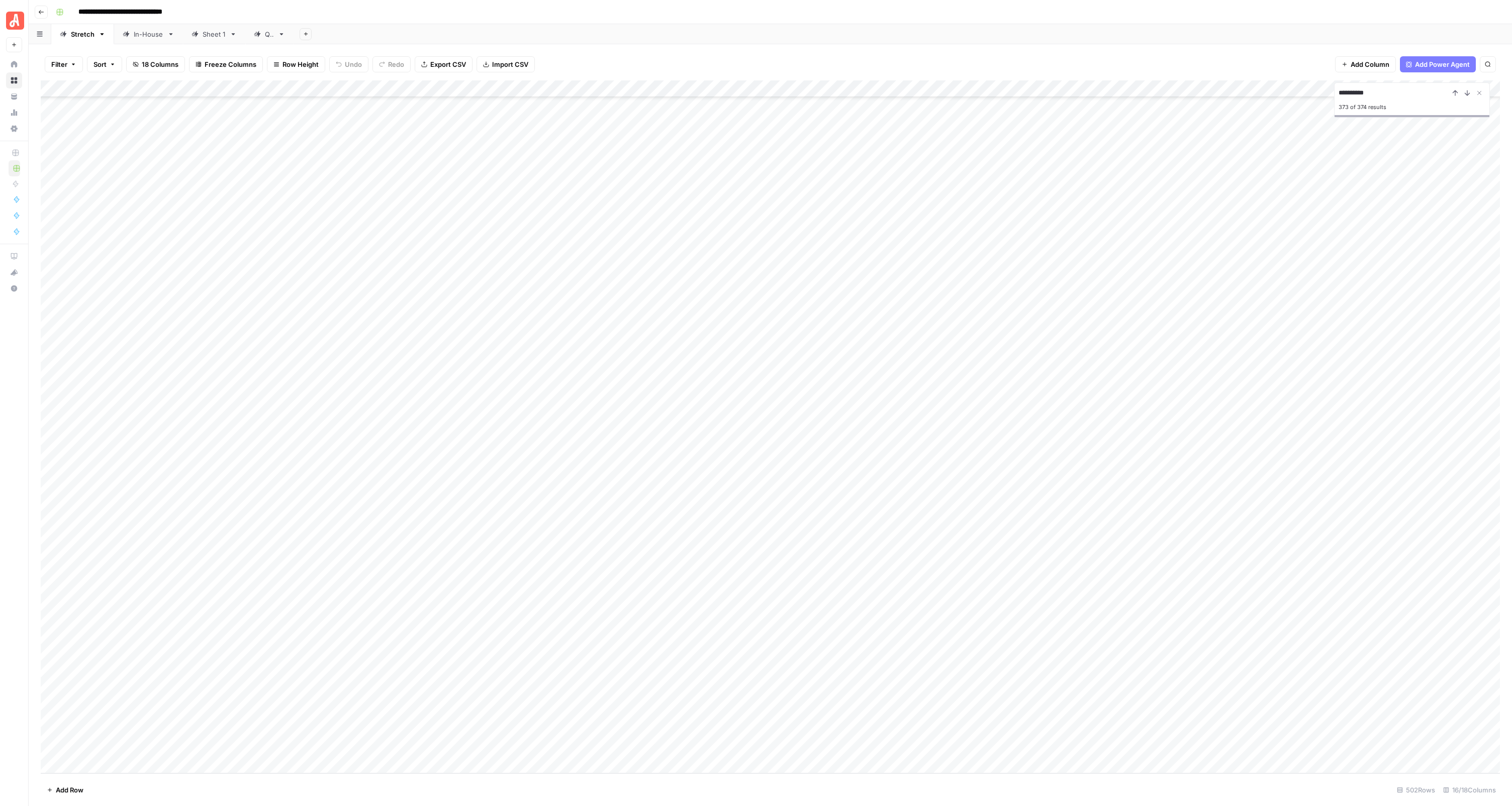
click at [1146, 14] on div "**********" at bounding box center [776, 11] width 1450 height 16
click at [1135, 25] on div "Add Sheet" at bounding box center [902, 34] width 1218 height 20
type input "**********"
click at [147, 42] on link "In-House" at bounding box center [148, 34] width 69 height 20
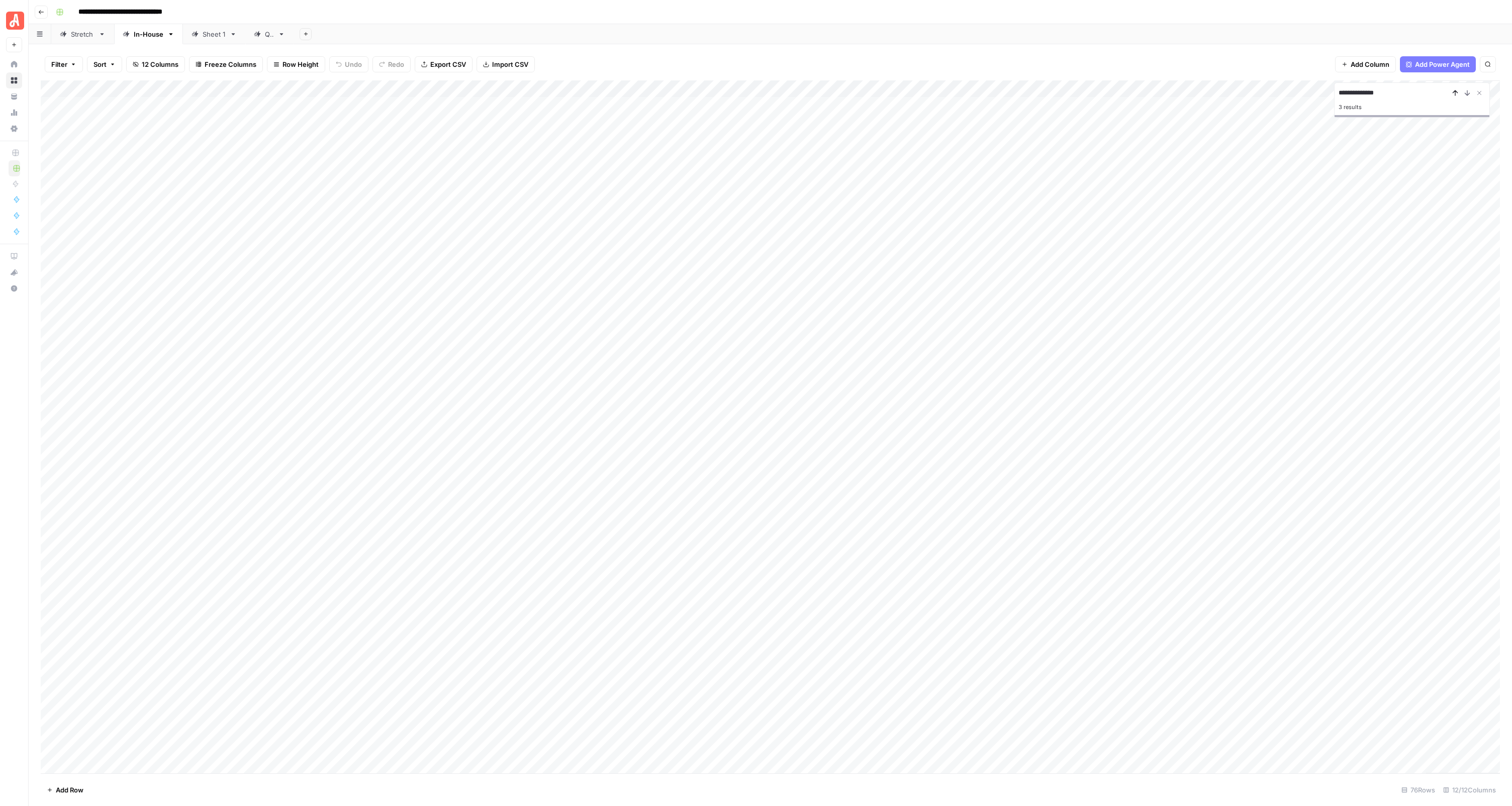
type input "**********"
click at [1457, 94] on icon "Previous Result" at bounding box center [1455, 93] width 8 height 8
click at [183, 39] on link "Sheet 1" at bounding box center [214, 34] width 62 height 20
click at [272, 38] on div "QA" at bounding box center [269, 34] width 9 height 10
click at [65, 38] on div "Stretch" at bounding box center [77, 34] width 35 height 10
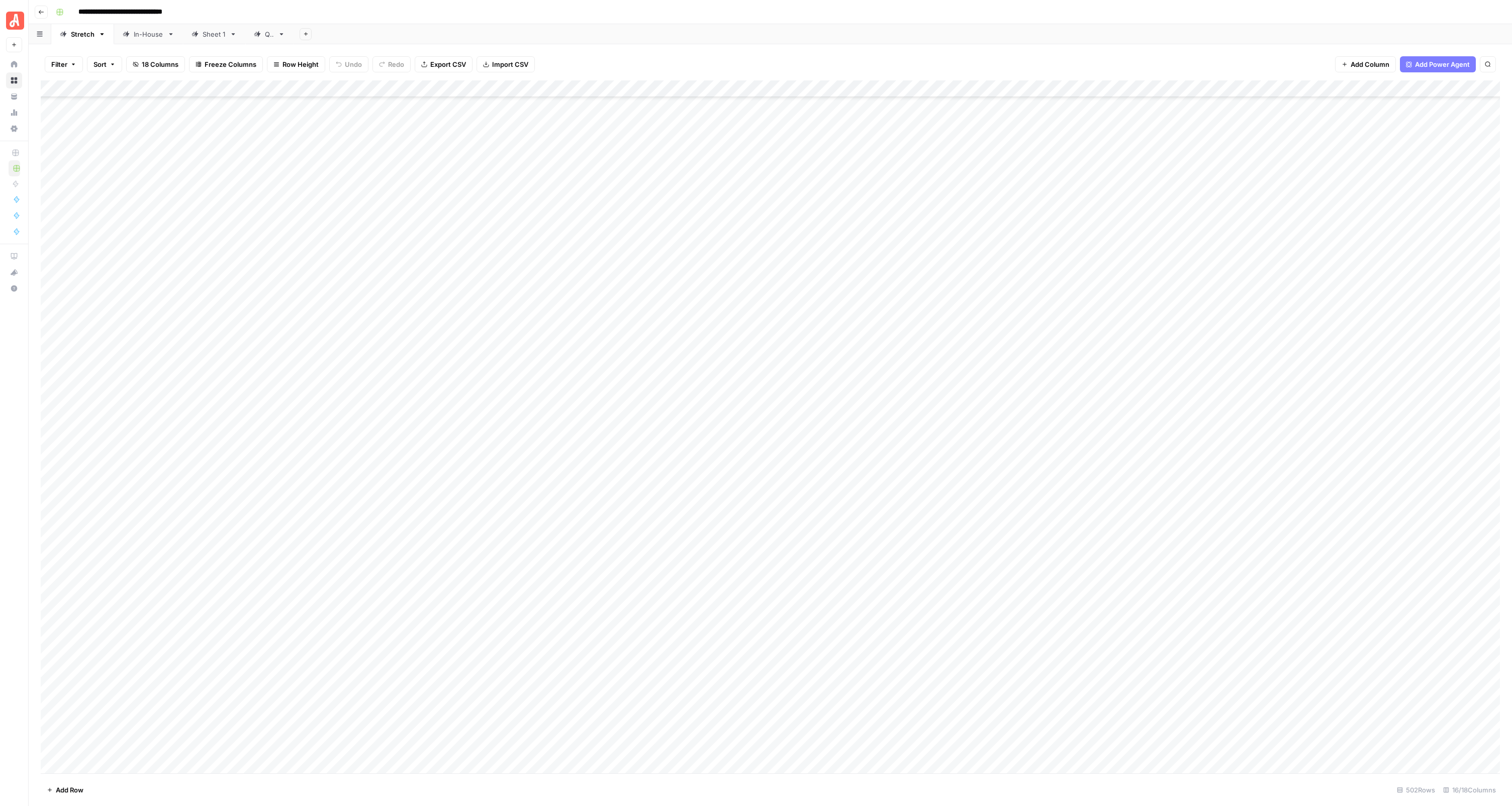
scroll to position [7919, 0]
click at [340, 475] on div "Add Column" at bounding box center [770, 427] width 1459 height 693
click at [343, 441] on div "Add Column" at bounding box center [770, 427] width 1459 height 693
click at [468, 527] on div "Add Column" at bounding box center [770, 427] width 1459 height 693
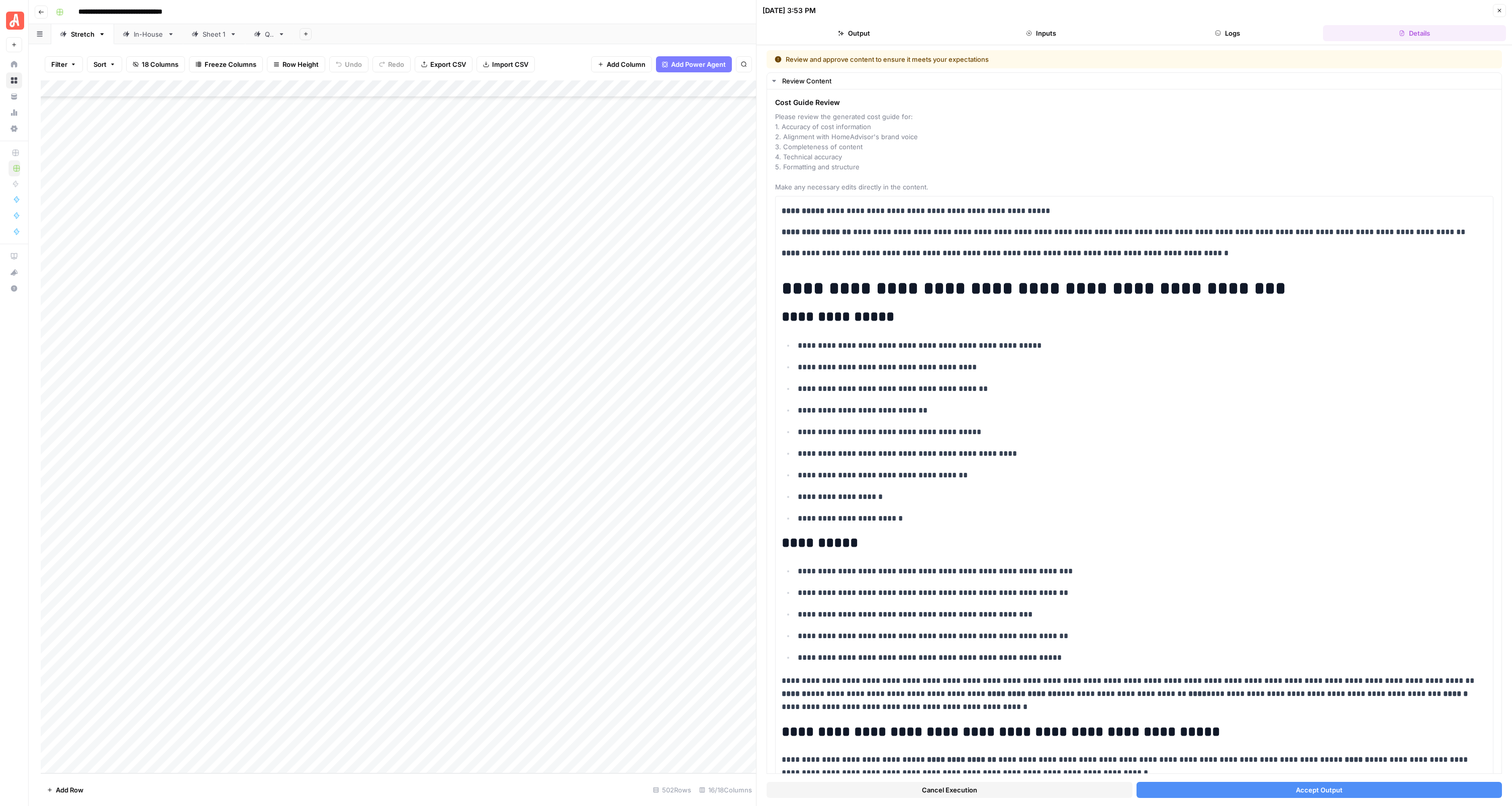
click at [907, 24] on header "[DATE] 3:53 PM Close Output Inputs Logs Details" at bounding box center [1134, 22] width 755 height 45
click at [908, 27] on button "Output" at bounding box center [854, 33] width 183 height 16
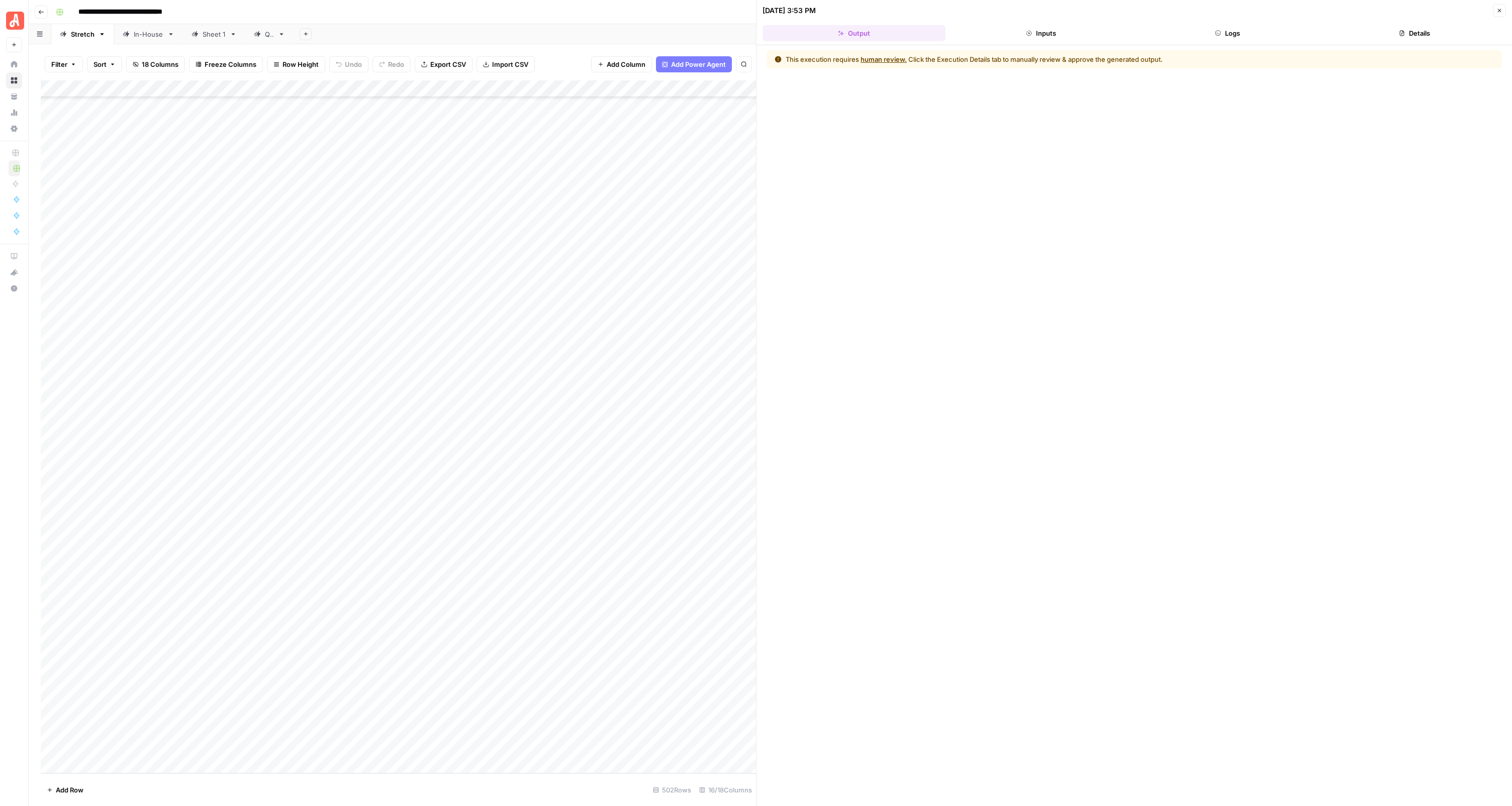
click at [999, 24] on header "[DATE] 3:53 PM Close Output Inputs Logs Details" at bounding box center [1134, 22] width 755 height 45
click at [1002, 27] on button "Inputs" at bounding box center [1041, 33] width 183 height 16
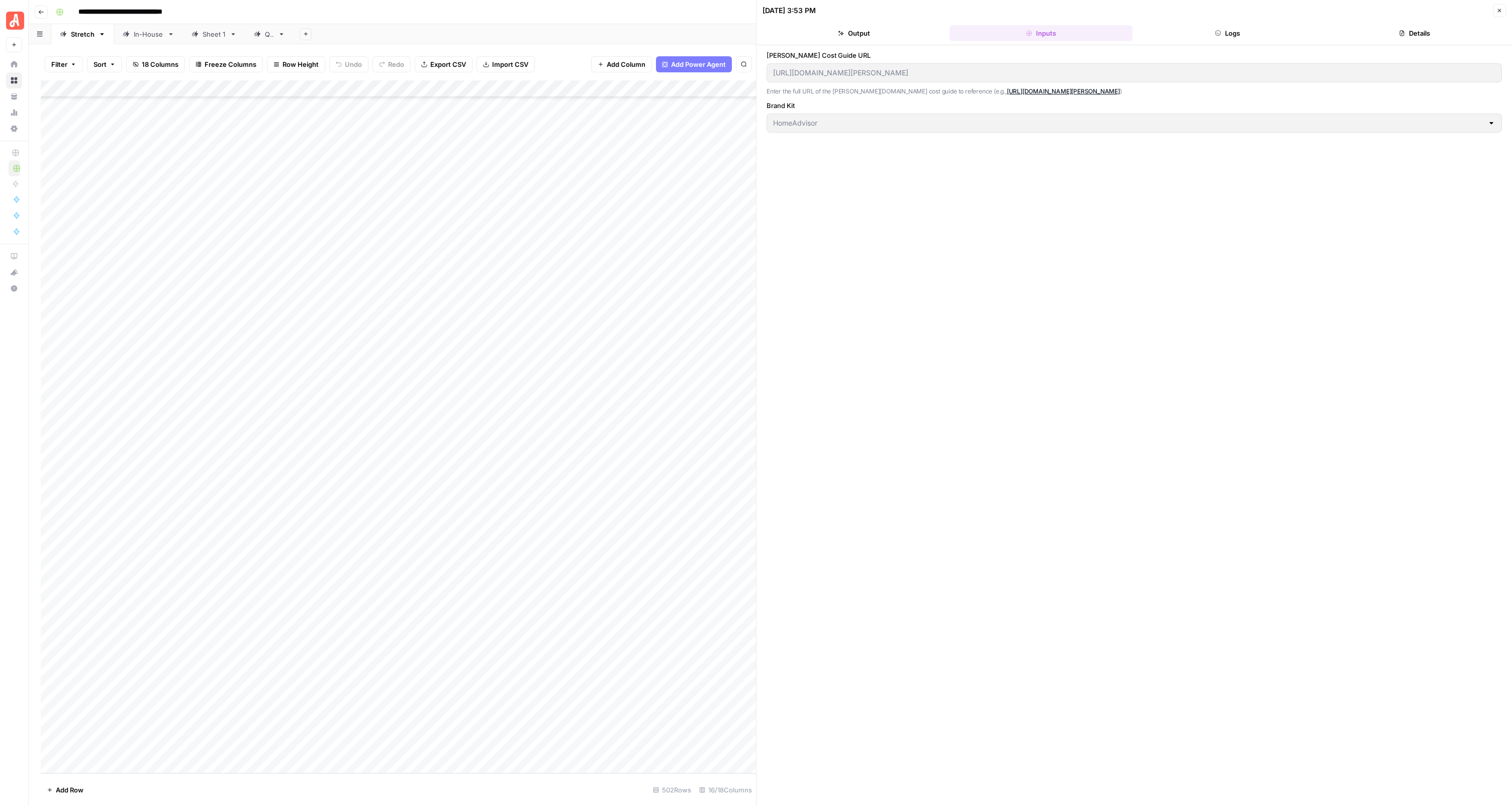
click at [1222, 43] on header "[DATE] 3:53 PM Close Output Inputs Logs Details" at bounding box center [1134, 22] width 755 height 45
click at [1219, 39] on button "Logs" at bounding box center [1228, 33] width 183 height 16
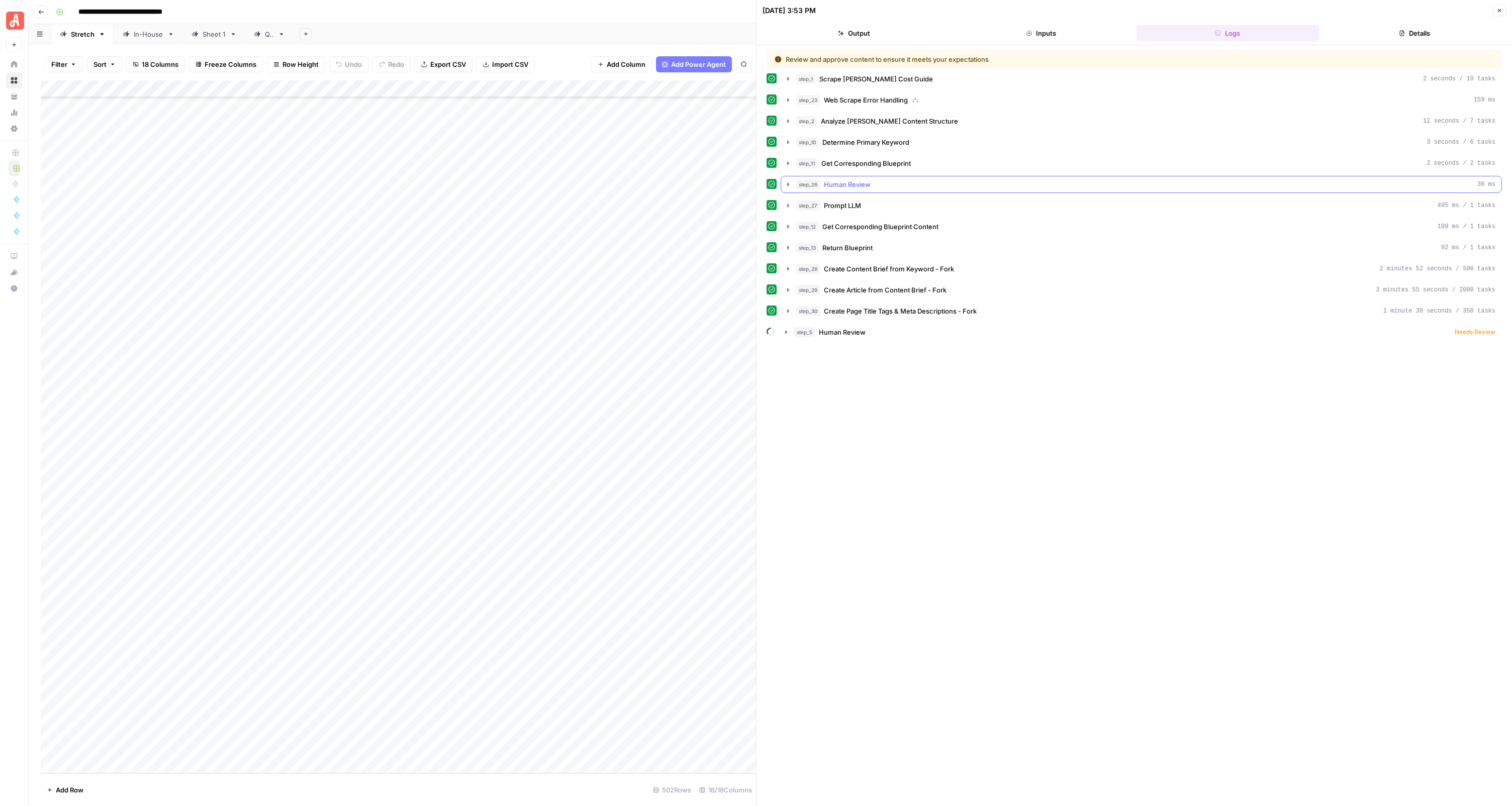
click at [858, 188] on span "Human Review" at bounding box center [847, 184] width 46 height 10
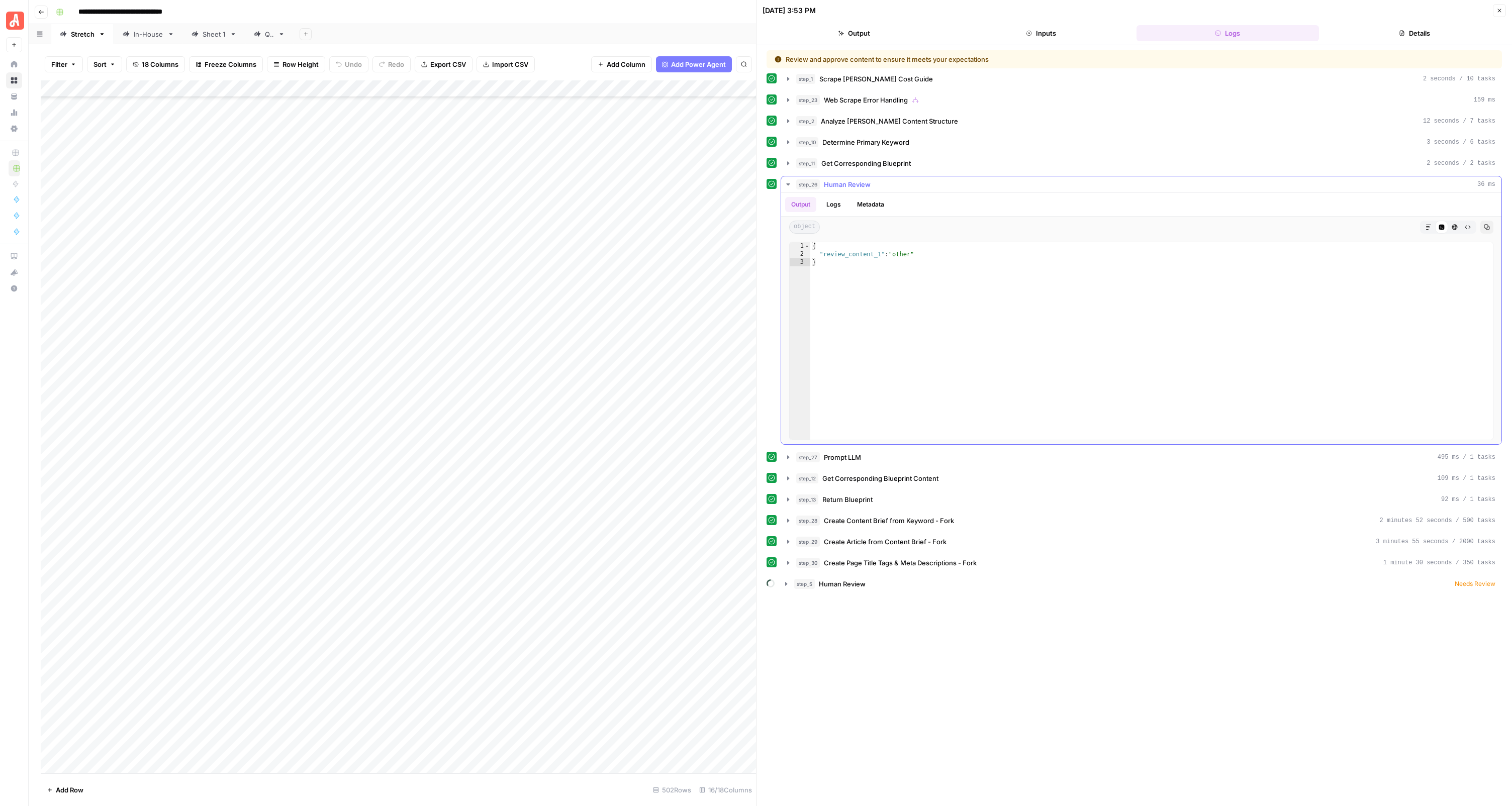
click at [858, 188] on span "Human Review" at bounding box center [847, 184] width 46 height 10
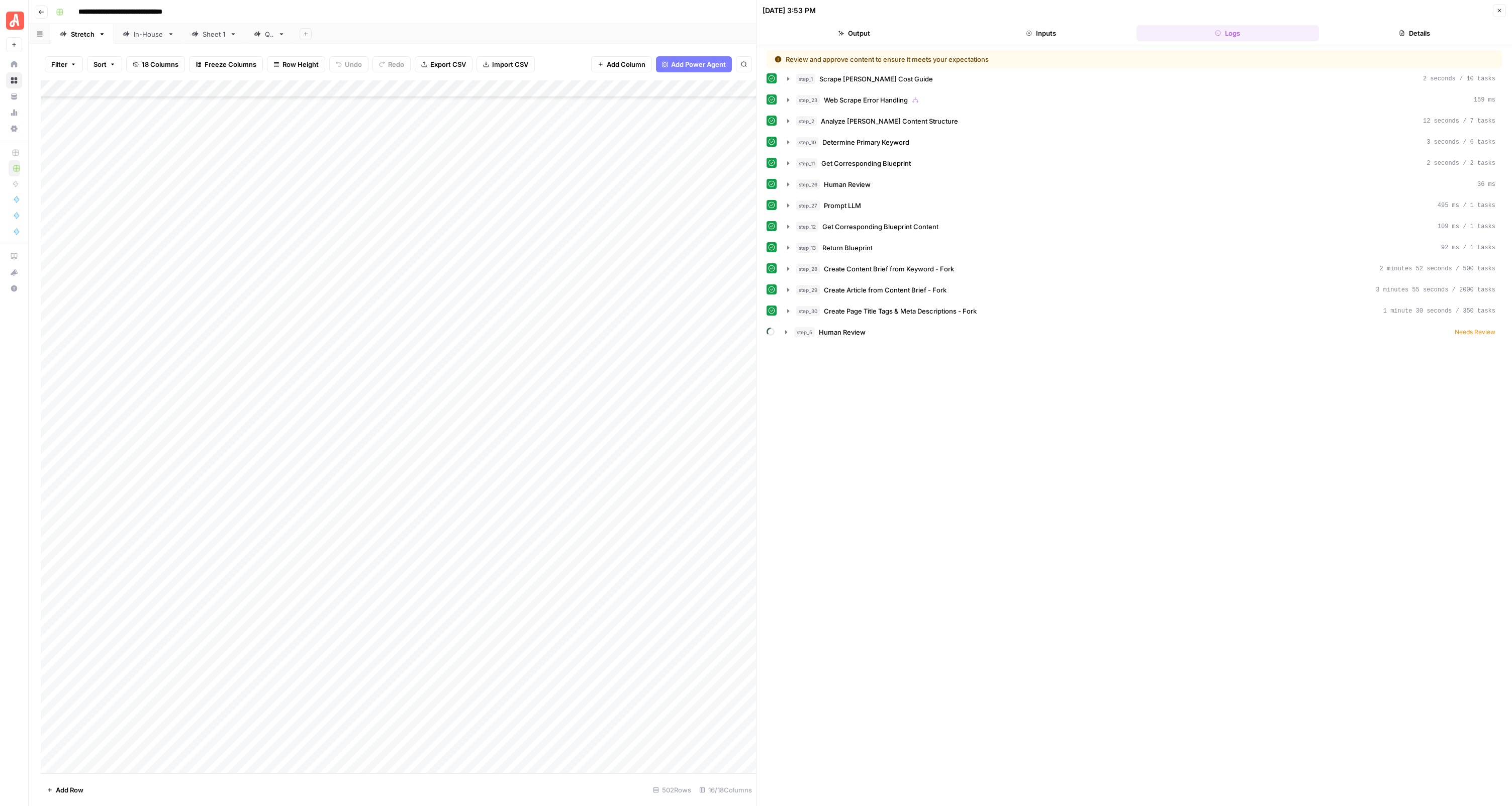
click at [578, 805] on footer "Add Row 502 Rows 16/18 Columns" at bounding box center [398, 789] width 715 height 32
click at [39, 15] on icon "button" at bounding box center [41, 11] width 6 height 6
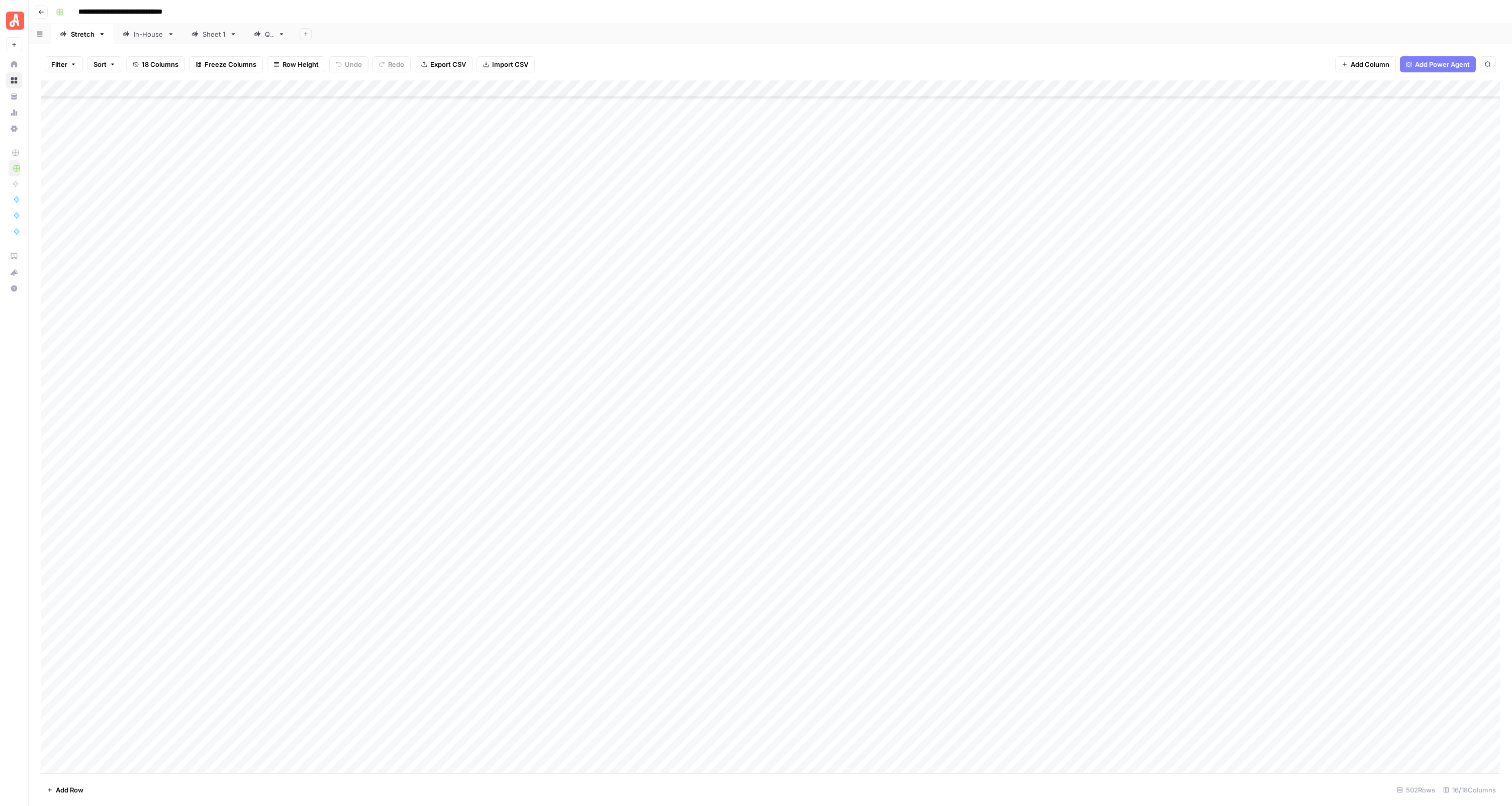
click at [39, 15] on icon "button" at bounding box center [41, 11] width 6 height 6
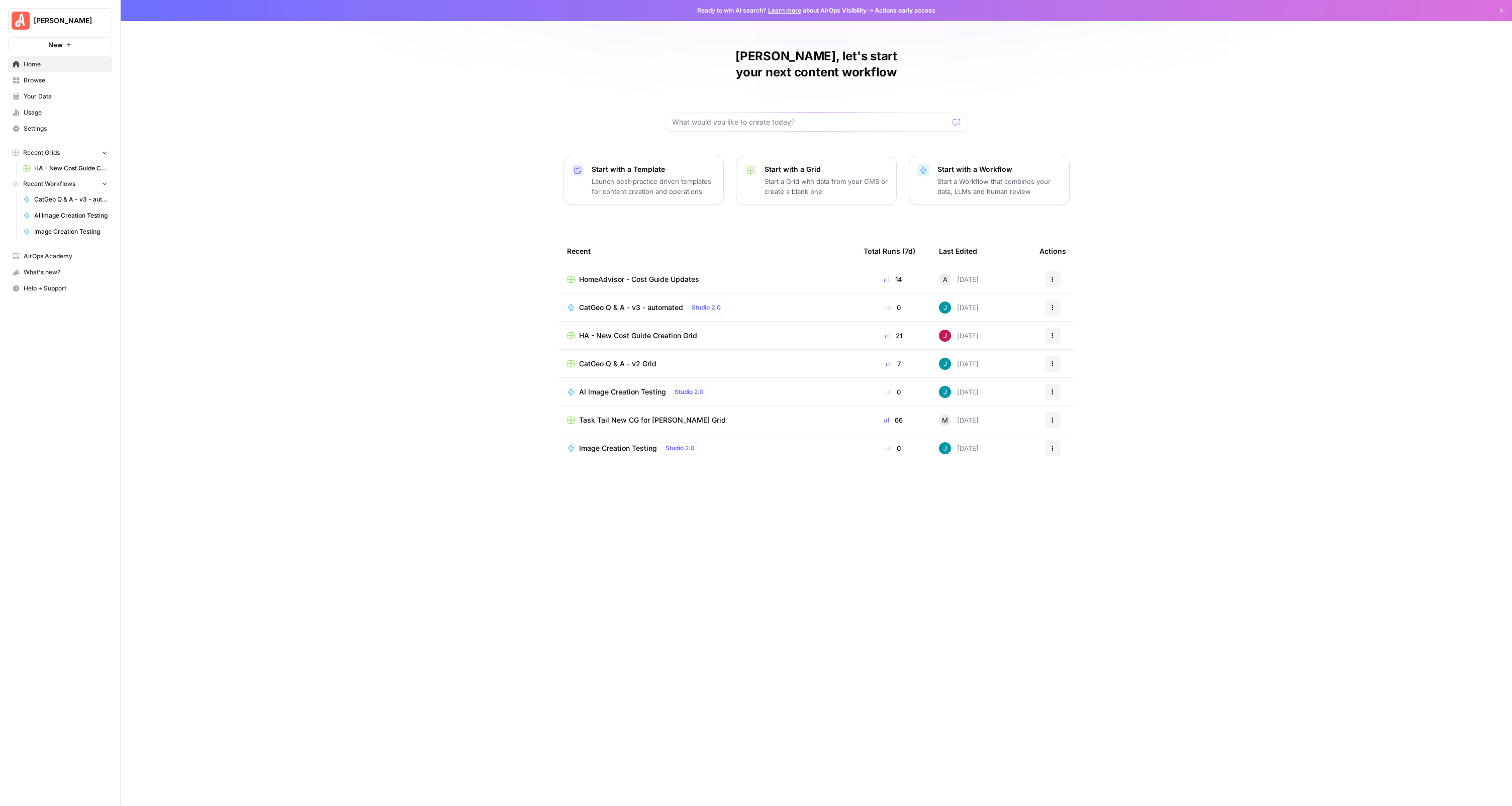
click at [681, 274] on span "HomeAdvisor - Cost Guide Updates" at bounding box center [639, 279] width 120 height 10
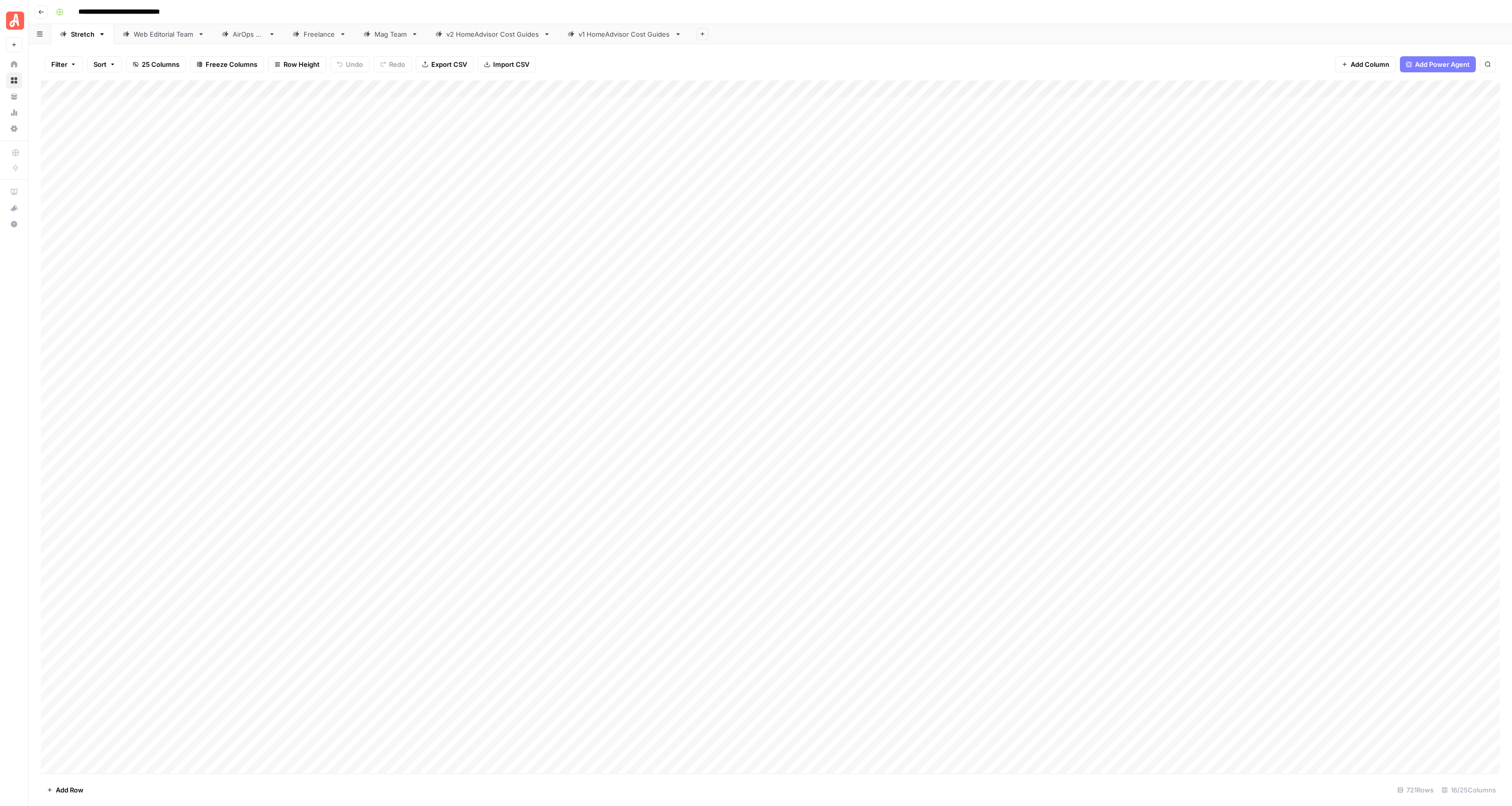
click at [959, 39] on div "Add Sheet" at bounding box center [1101, 34] width 822 height 20
type input "**********"
click at [1451, 93] on icon "Previous Result" at bounding box center [1455, 93] width 8 height 8
click at [39, 15] on button "Go back" at bounding box center [41, 12] width 13 height 13
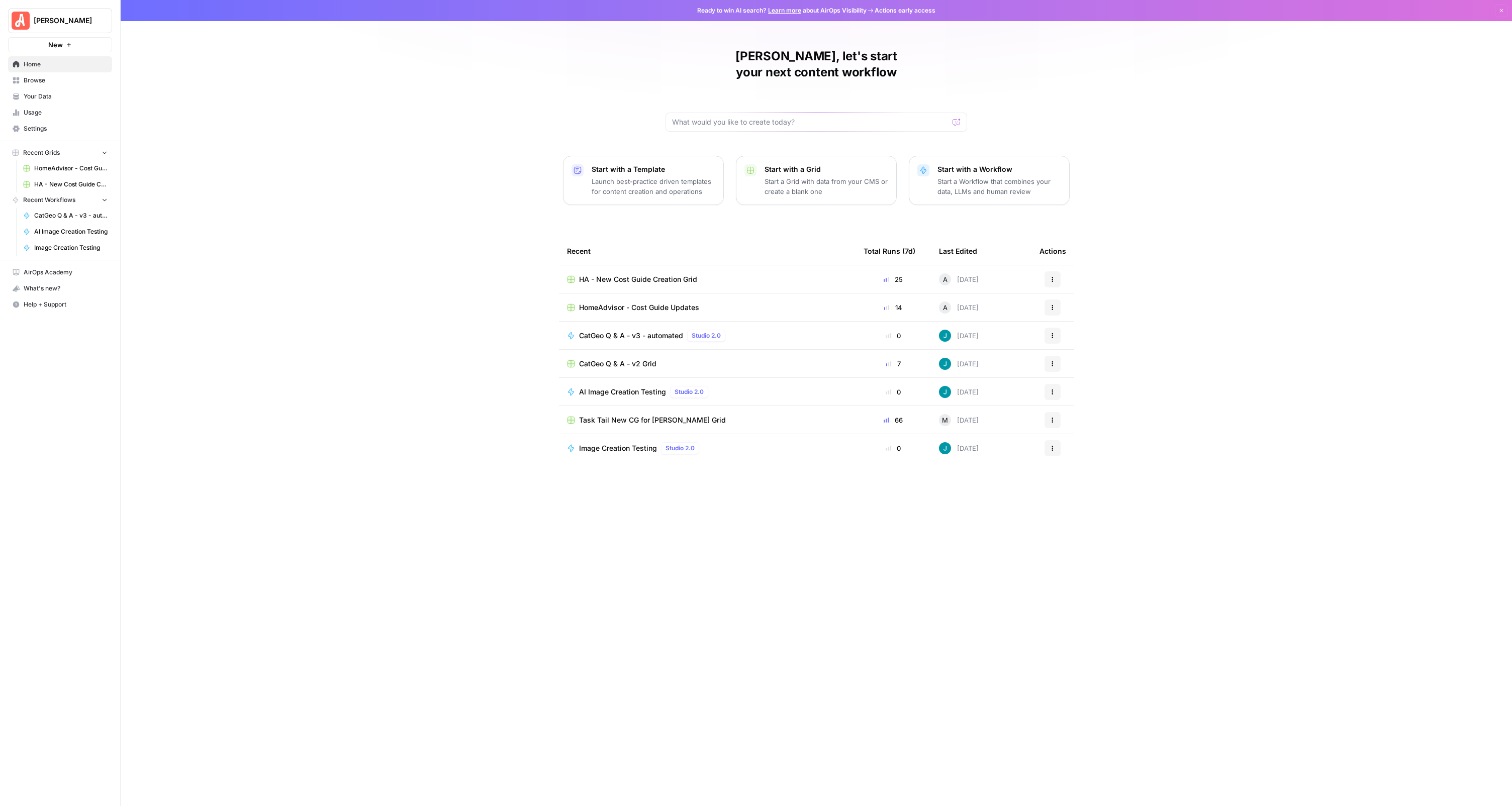
click at [639, 274] on span "HA - New Cost Guide Creation Grid" at bounding box center [638, 279] width 118 height 10
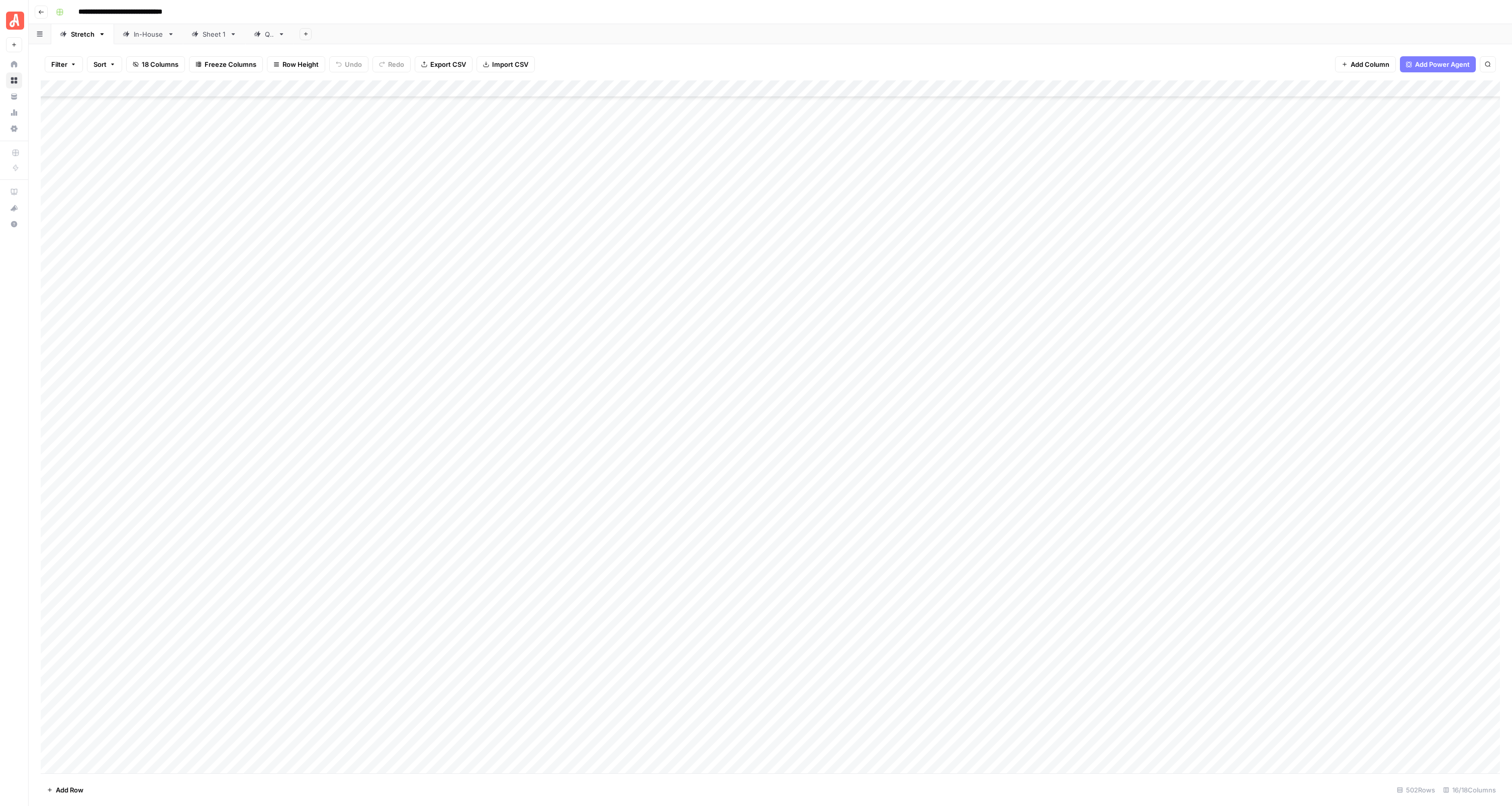
scroll to position [526, 0]
click at [272, 211] on div "Add Column" at bounding box center [770, 427] width 1459 height 693
click at [161, 42] on link "In-House" at bounding box center [148, 34] width 69 height 20
click at [41, 15] on button "Go back" at bounding box center [41, 12] width 13 height 13
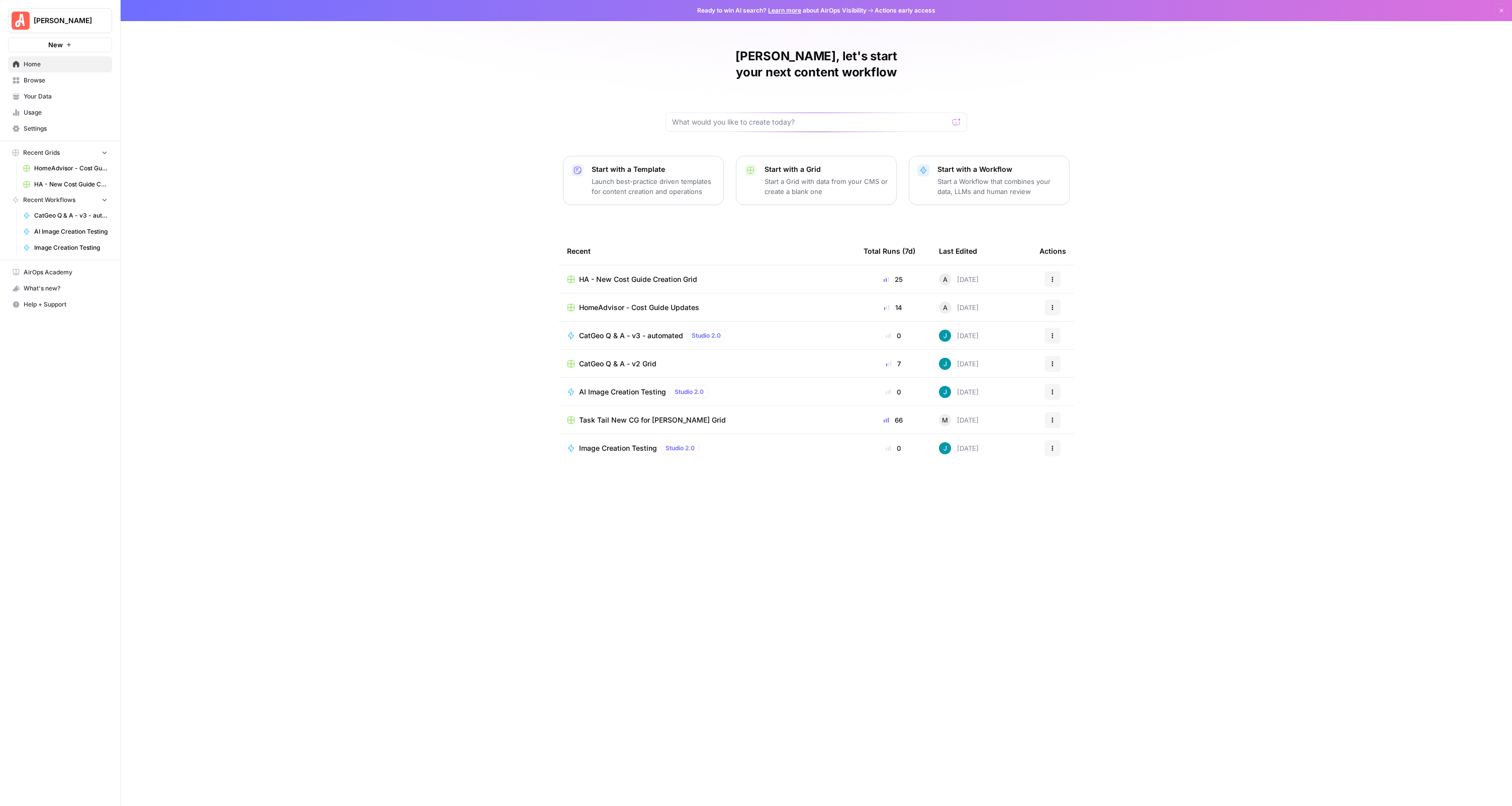
click at [705, 303] on div "HomeAdvisor - Cost Guide Updates" at bounding box center [707, 308] width 281 height 10
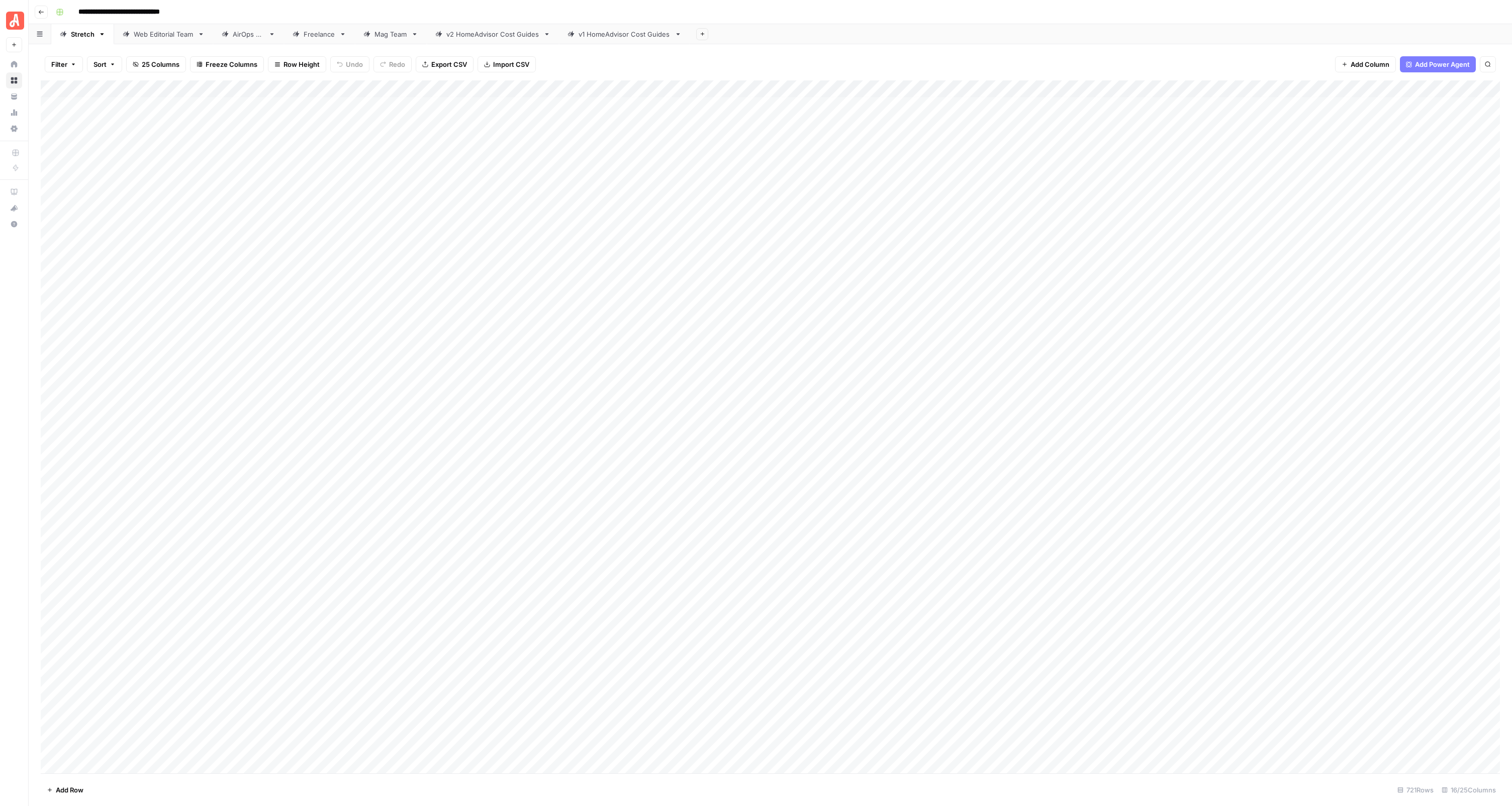
scroll to position [368, 0]
click at [153, 36] on div "Web Editorial Team" at bounding box center [163, 34] width 60 height 10
click at [159, 559] on div "Add Column" at bounding box center [770, 427] width 1459 height 693
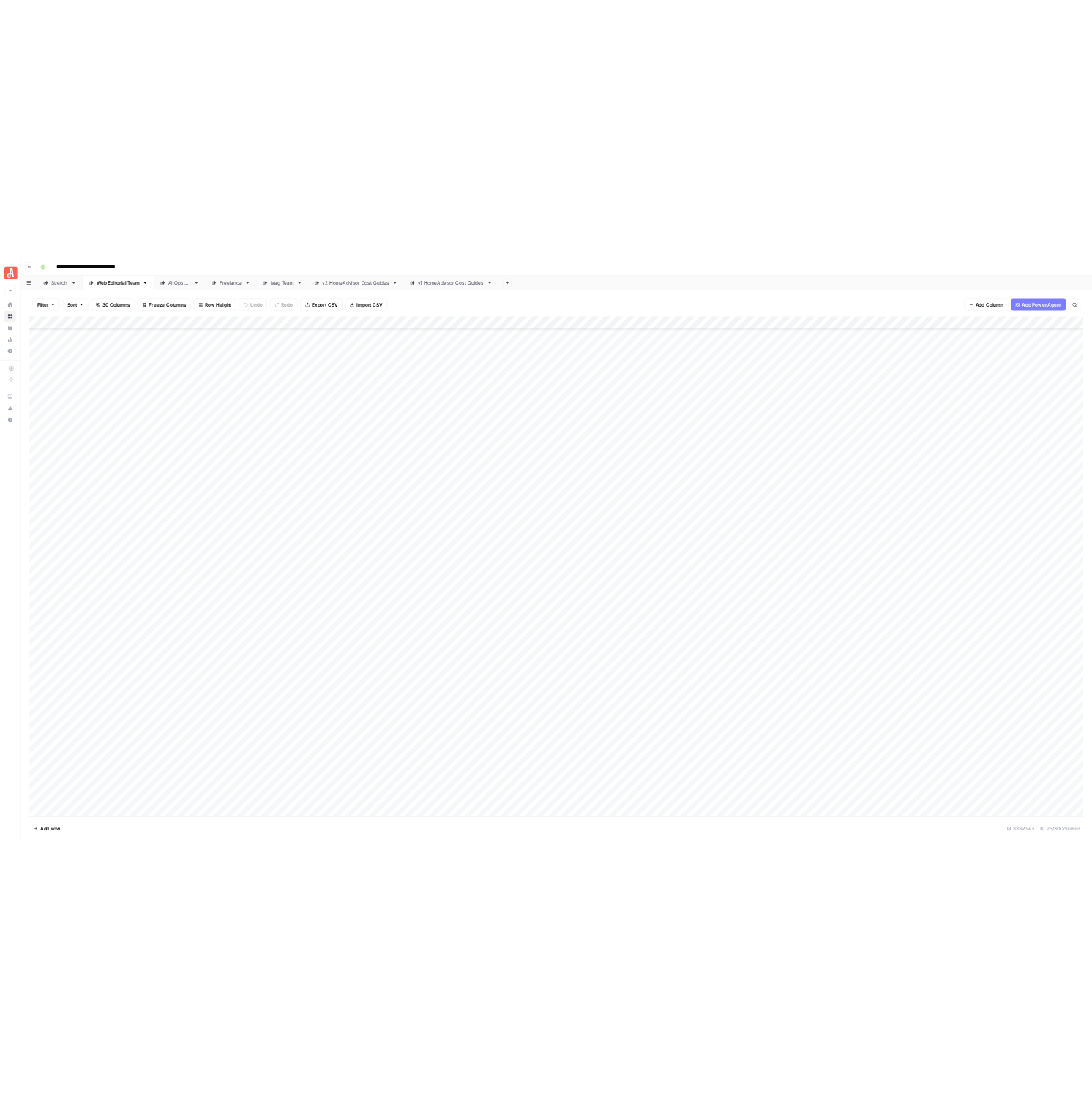
scroll to position [163, 0]
